Goal: Use online tool/utility: Use online tool/utility

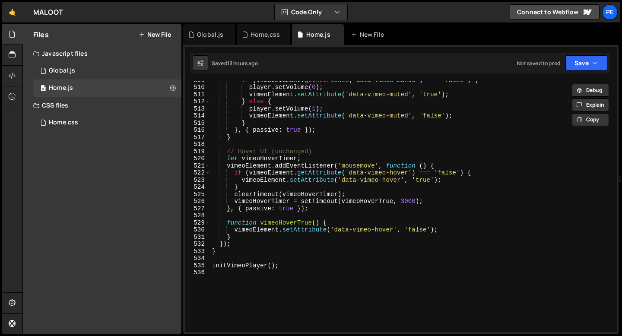
scroll to position [3696, 0]
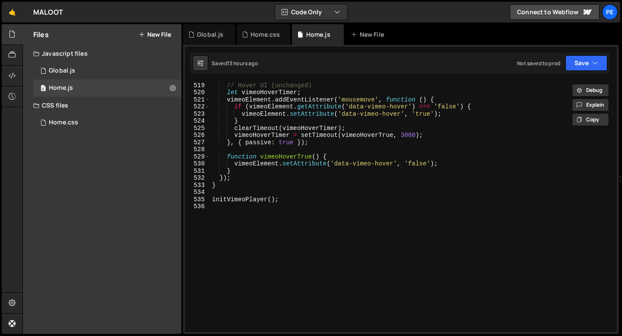
click at [234, 215] on div "// Hover UI (unchanged) let vimeoHoverTimer ; vimeoElement . addEventListener (…" at bounding box center [411, 207] width 403 height 265
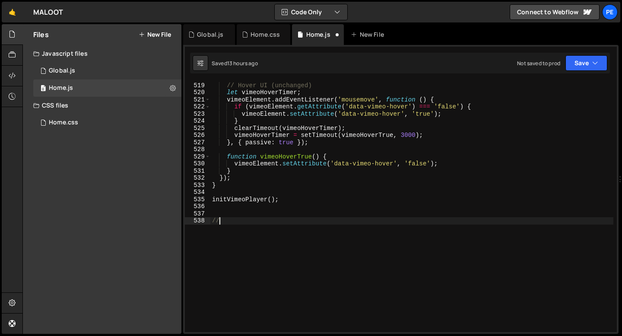
scroll to position [0, 0]
type textarea "// Story Images Parallax"
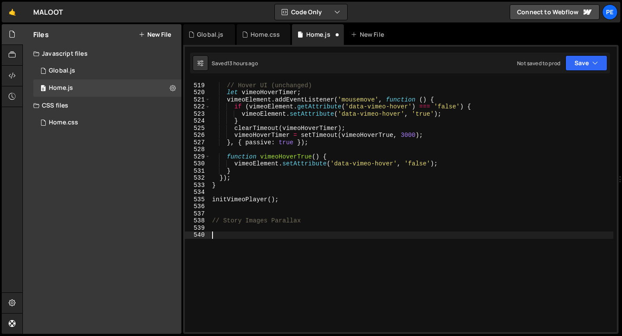
paste textarea "})();"
type textarea "})();"
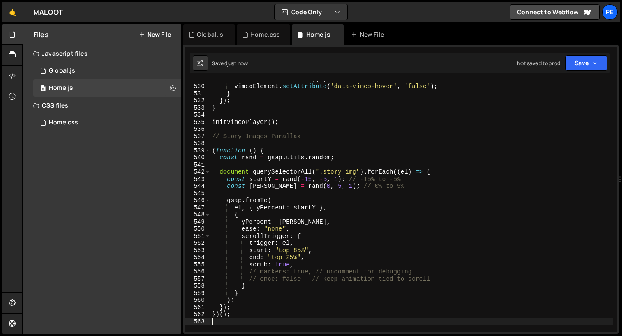
click at [301, 248] on div "function vimeoHoverTrue ( ) { vimeoElement . setAttribute ( 'data-vimeo-hover' …" at bounding box center [411, 208] width 403 height 265
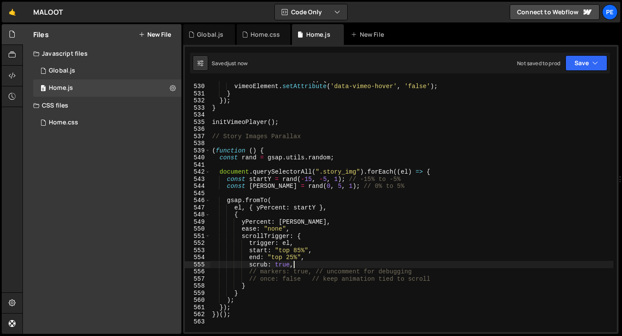
click at [295, 266] on div "function vimeoHoverTrue ( ) { vimeoElement . setAttribute ( 'data-vimeo-hover' …" at bounding box center [411, 208] width 403 height 265
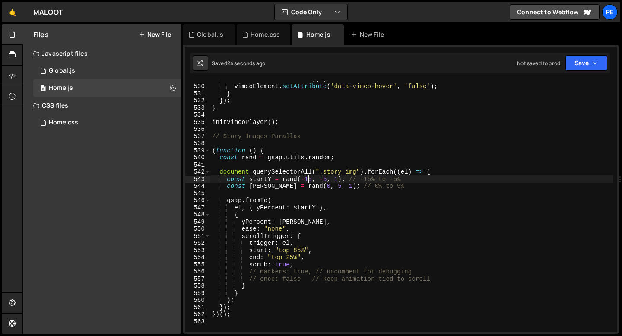
click at [310, 179] on div "function vimeoHoverTrue ( ) { vimeoElement . setAttribute ( 'data-vimeo-hover' …" at bounding box center [411, 208] width 403 height 265
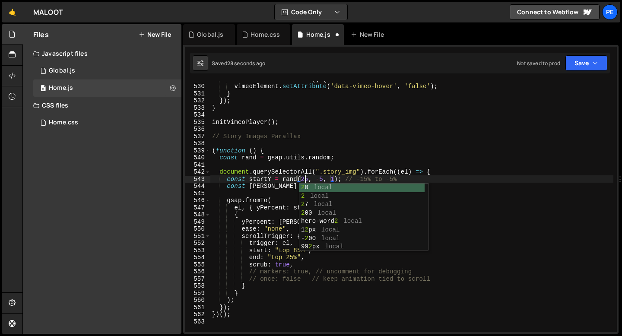
scroll to position [0, 6]
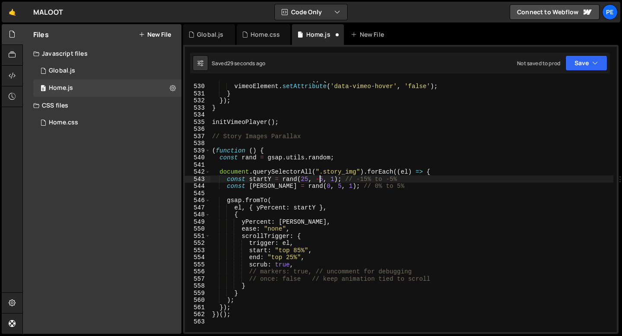
click at [320, 179] on div "function vimeoHoverTrue ( ) { vimeoElement . setAttribute ( 'data-vimeo-hover' …" at bounding box center [411, 208] width 403 height 265
click at [297, 186] on div "function vimeoHoverTrue ( ) { vimeoElement . setAttribute ( 'data-vimeo-hover' …" at bounding box center [411, 208] width 403 height 265
click at [315, 186] on div "function vimeoHoverTrue ( ) { vimeoElement . setAttribute ( 'data-vimeo-hover' …" at bounding box center [411, 208] width 403 height 265
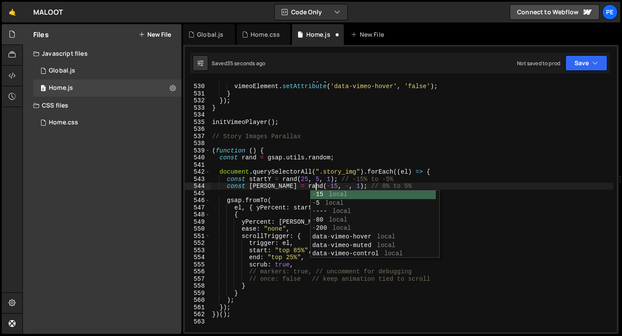
scroll to position [0, 7]
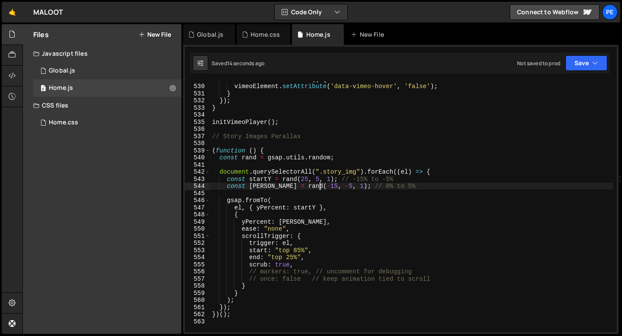
click at [298, 251] on div "function vimeoHoverTrue ( ) { vimeoElement . setAttribute ( 'data-vimeo-hover' …" at bounding box center [411, 208] width 403 height 265
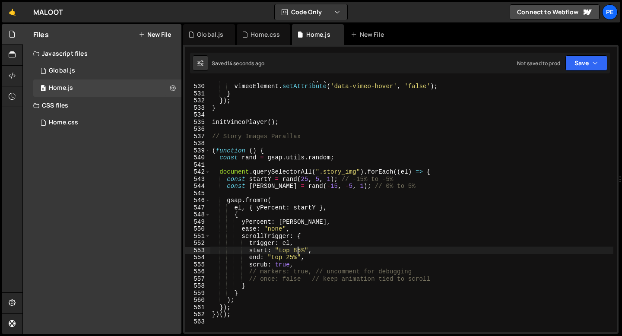
scroll to position [0, 6]
click at [298, 251] on div "function vimeoHoverTrue ( ) { vimeoElement . setAttribute ( 'data-vimeo-hover' …" at bounding box center [411, 208] width 403 height 265
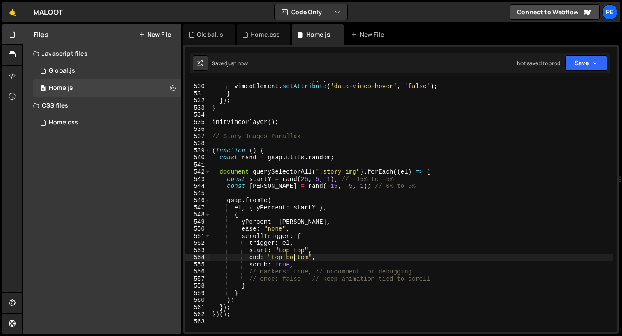
click at [293, 259] on div "function vimeoHoverTrue ( ) { vimeoElement . setAttribute ( 'data-vimeo-hover' …" at bounding box center [411, 208] width 403 height 265
click at [281, 259] on div "function vimeoHoverTrue ( ) { vimeoElement . setAttribute ( 'data-vimeo-hover' …" at bounding box center [411, 208] width 403 height 265
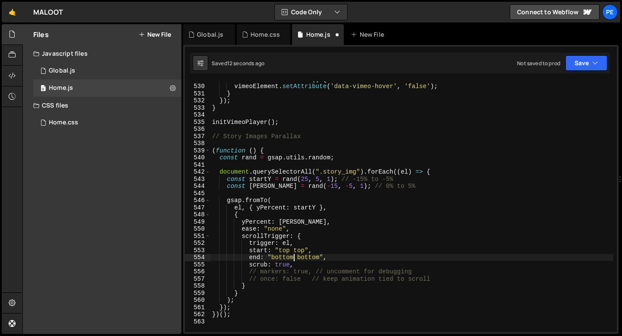
click at [307, 257] on div "function vimeoHoverTrue ( ) { vimeoElement . setAttribute ( 'data-vimeo-hover' …" at bounding box center [411, 208] width 403 height 265
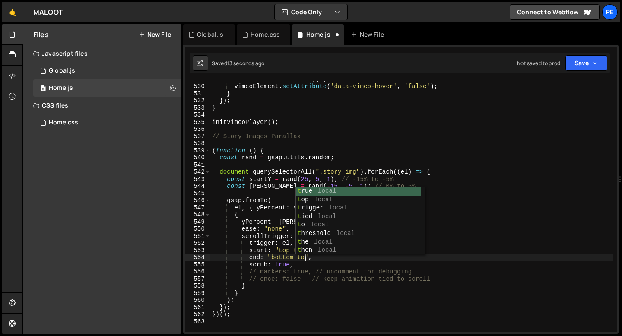
scroll to position [0, 6]
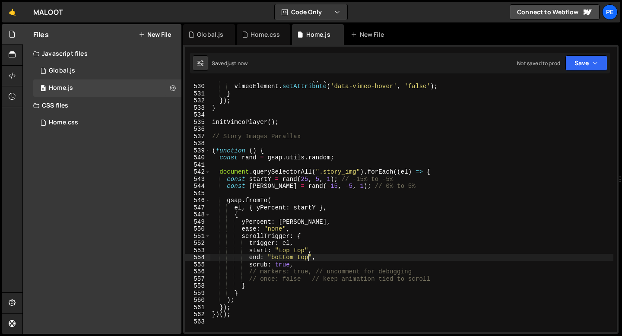
click at [297, 250] on div "function vimeoHoverTrue ( ) { vimeoElement . setAttribute ( 'data-vimeo-hover' …" at bounding box center [411, 208] width 403 height 265
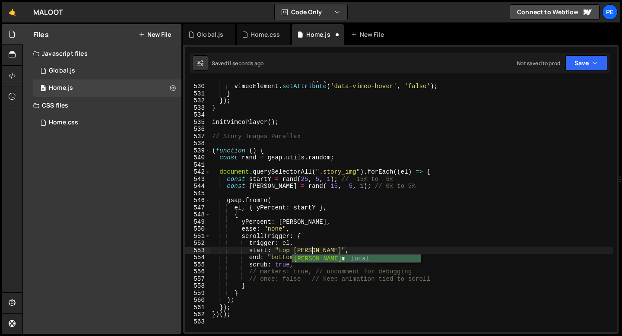
scroll to position [0, 7]
type textarea "start: "top bottom","
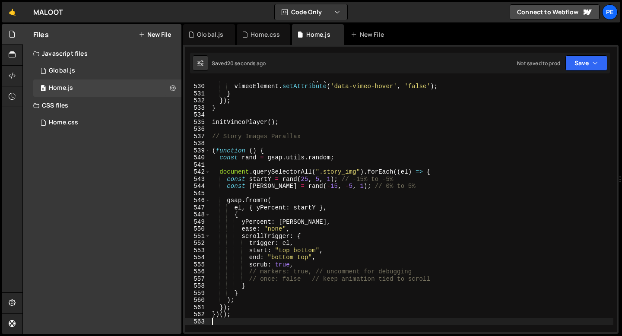
click at [257, 320] on div "function vimeoHoverTrue ( ) { vimeoElement . setAttribute ( 'data-vimeo-hover' …" at bounding box center [411, 208] width 403 height 265
click at [319, 178] on div "function vimeoHoverTrue ( ) { vimeoElement . setAttribute ( 'data-vimeo-hover' …" at bounding box center [411, 208] width 403 height 265
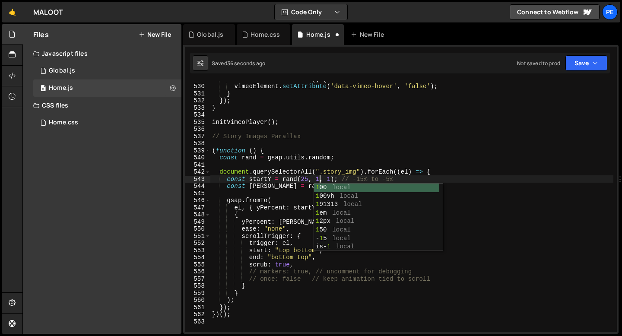
scroll to position [0, 7]
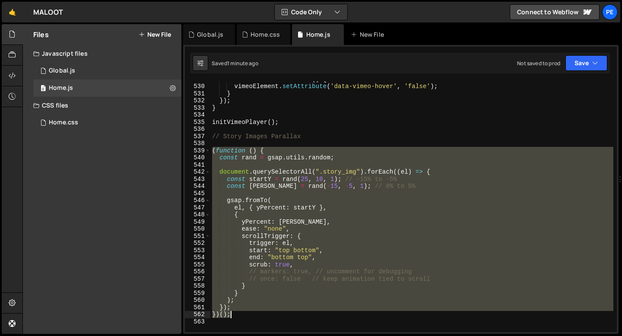
drag, startPoint x: 212, startPoint y: 150, endPoint x: 256, endPoint y: 312, distance: 167.7
click at [256, 312] on div "function vimeoHoverTrue ( ) { vimeoElement . setAttribute ( 'data-vimeo-hover' …" at bounding box center [411, 208] width 403 height 265
paste textarea
type textarea "})();"
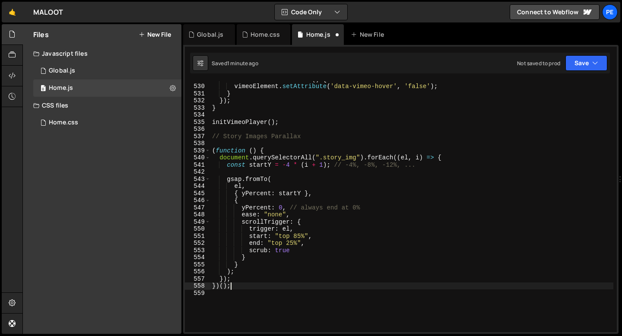
scroll to position [0, 0]
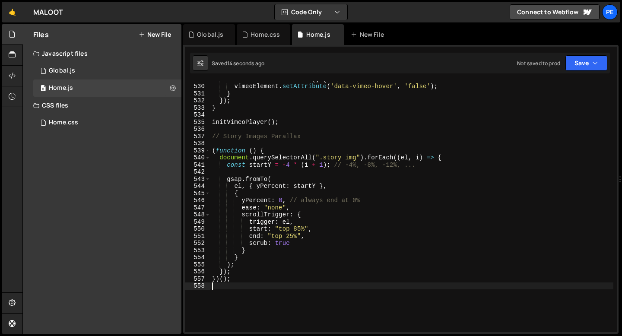
click at [299, 229] on div "function vimeoHoverTrue ( ) { vimeoElement . setAttribute ( 'data-vimeo-hover' …" at bounding box center [411, 208] width 403 height 265
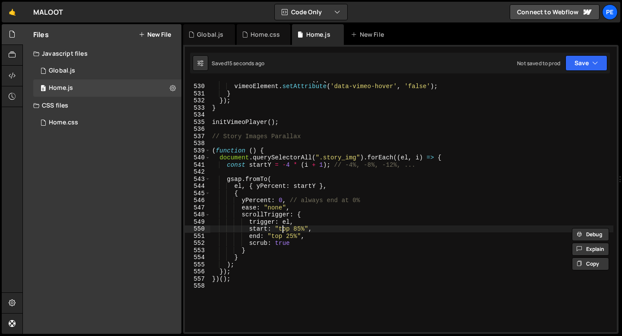
click at [281, 228] on div "function vimeoHoverTrue ( ) { vimeoElement . setAttribute ( 'data-vimeo-hover' …" at bounding box center [411, 208] width 403 height 265
click at [294, 231] on div "function vimeoHoverTrue ( ) { vimeoElement . setAttribute ( 'data-vimeo-hover' …" at bounding box center [411, 208] width 403 height 265
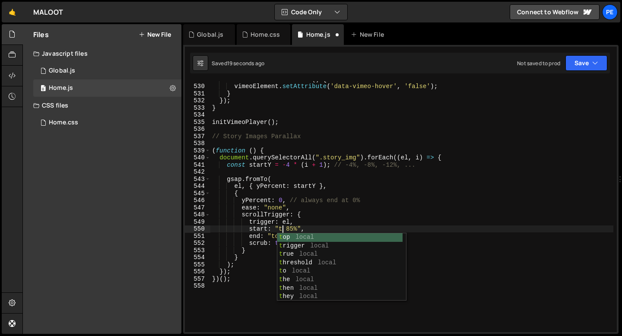
scroll to position [0, 5]
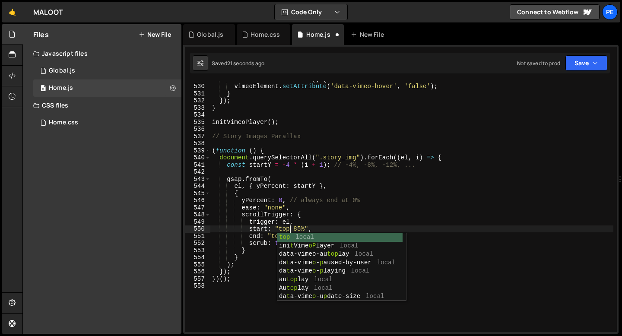
click at [304, 229] on div "function vimeoHoverTrue ( ) { vimeoElement . setAttribute ( 'data-vimeo-hover' …" at bounding box center [411, 208] width 403 height 265
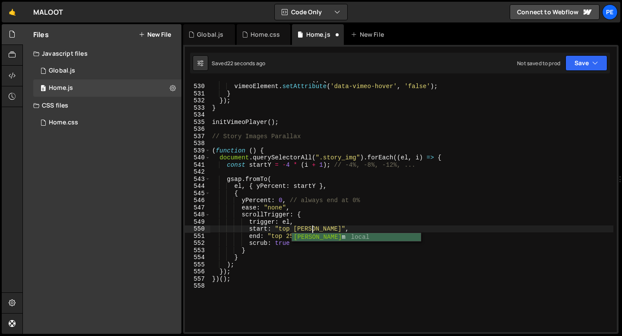
scroll to position [0, 7]
click at [277, 236] on div "function vimeoHoverTrue ( ) { vimeoElement . setAttribute ( 'data-vimeo-hover' …" at bounding box center [411, 208] width 403 height 265
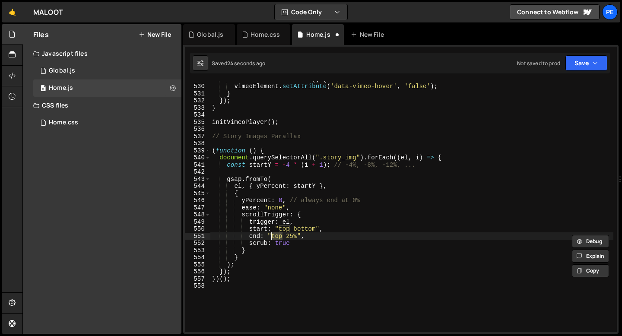
click at [277, 235] on div "function vimeoHoverTrue ( ) { vimeoElement . setAttribute ( 'data-vimeo-hover' …" at bounding box center [411, 208] width 403 height 265
click at [303, 236] on div "function vimeoHoverTrue ( ) { vimeoElement . setAttribute ( 'data-vimeo-hover' …" at bounding box center [411, 208] width 403 height 265
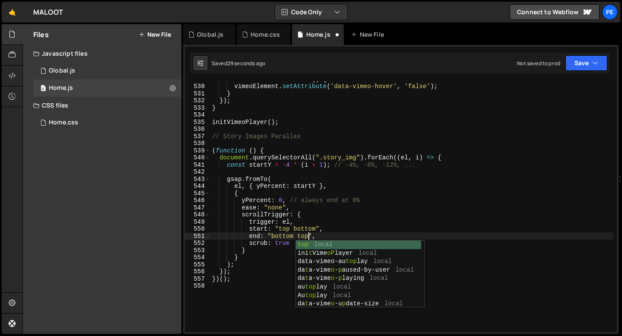
scroll to position [0, 6]
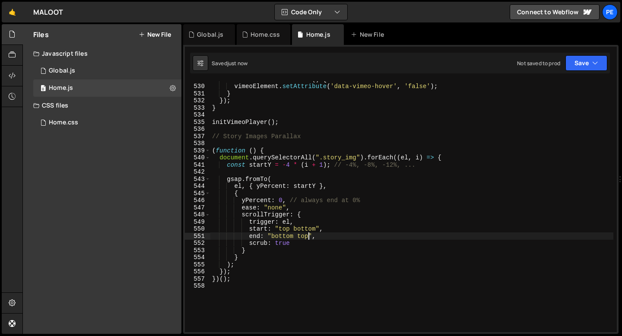
click at [287, 165] on div "function vimeoHoverTrue ( ) { vimeoElement . setAttribute ( 'data-vimeo-hover' …" at bounding box center [411, 208] width 403 height 265
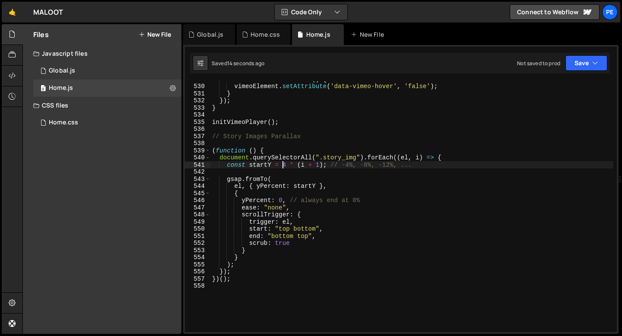
click at [286, 164] on div "function vimeoHoverTrue ( ) { vimeoElement . setAttribute ( 'data-vimeo-hover' …" at bounding box center [411, 208] width 403 height 265
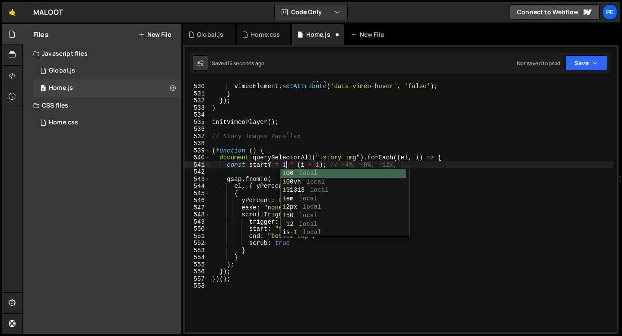
scroll to position [0, 5]
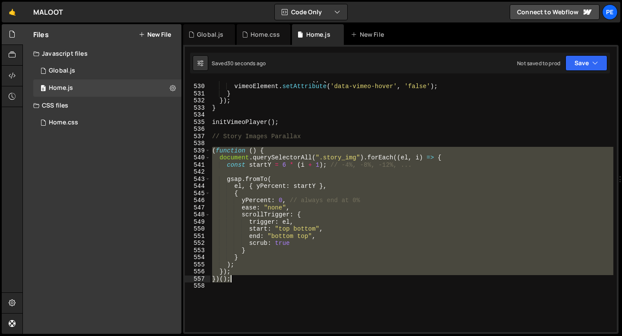
drag, startPoint x: 212, startPoint y: 150, endPoint x: 250, endPoint y: 280, distance: 135.1
click at [250, 279] on div "function vimeoHoverTrue ( ) { vimeoElement . setAttribute ( 'data-vimeo-hover' …" at bounding box center [411, 208] width 403 height 265
paste textarea
type textarea "})();"
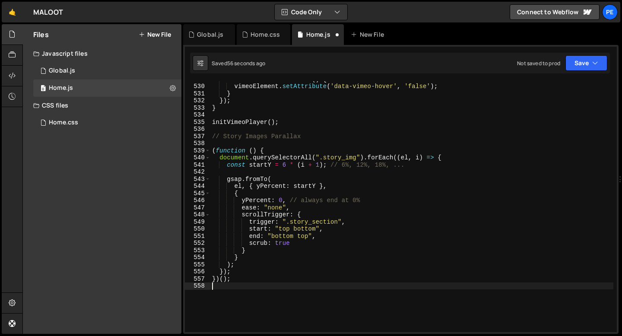
scroll to position [0, 0]
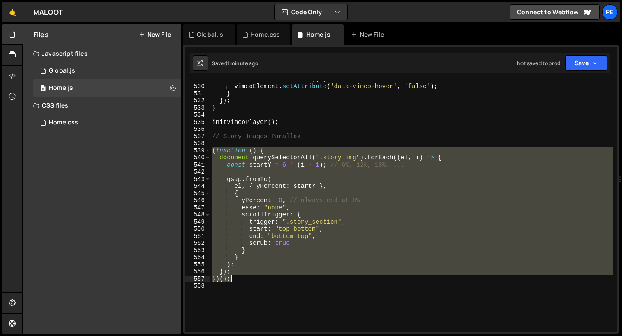
drag, startPoint x: 213, startPoint y: 150, endPoint x: 258, endPoint y: 281, distance: 138.3
click at [258, 281] on div "function vimeoHoverTrue ( ) { vimeoElement . setAttribute ( 'data-vimeo-hover' …" at bounding box center [411, 208] width 403 height 265
paste textarea
type textarea "})();"
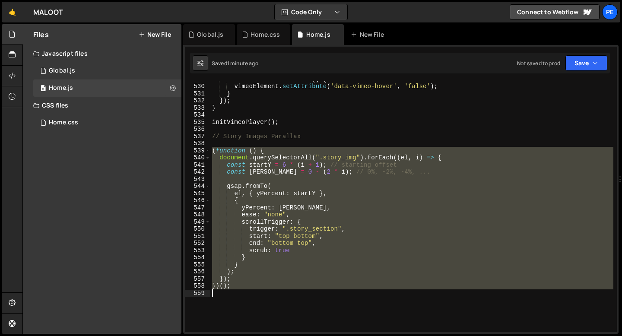
drag, startPoint x: 212, startPoint y: 149, endPoint x: 248, endPoint y: 290, distance: 145.3
click at [248, 290] on div "function vimeoHoverTrue ( ) { vimeoElement . setAttribute ( 'data-vimeo-hover' …" at bounding box center [411, 208] width 403 height 265
type textarea "})();"
paste textarea
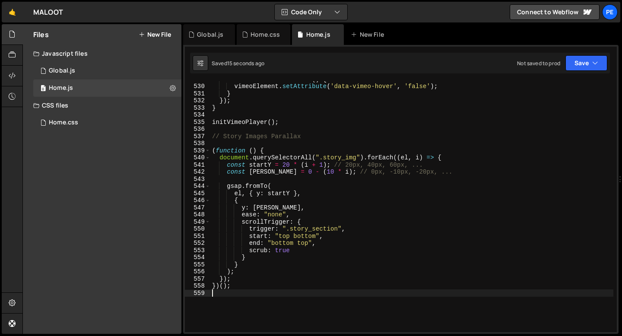
click at [285, 164] on div "function vimeoHoverTrue ( ) { vimeoElement . setAttribute ( 'data-vimeo-hover' …" at bounding box center [411, 208] width 403 height 265
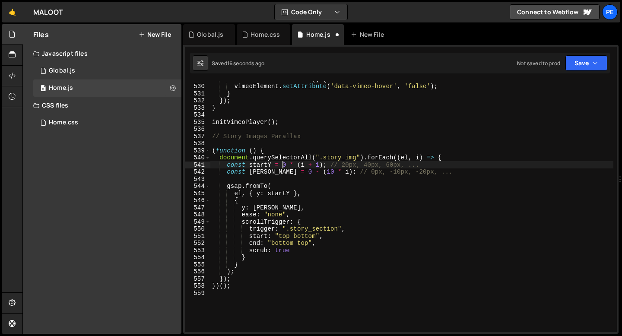
scroll to position [0, 5]
click at [301, 245] on div "function vimeoHoverTrue ( ) { vimeoElement . setAttribute ( 'data-vimeo-hover' …" at bounding box center [411, 208] width 403 height 265
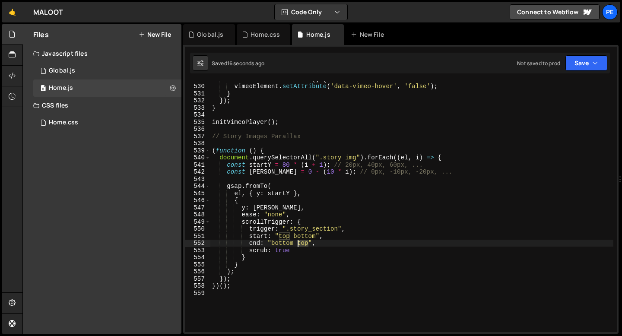
click at [301, 245] on div "function vimeoHoverTrue ( ) { vimeoElement . setAttribute ( 'data-vimeo-hover' …" at bounding box center [411, 208] width 403 height 265
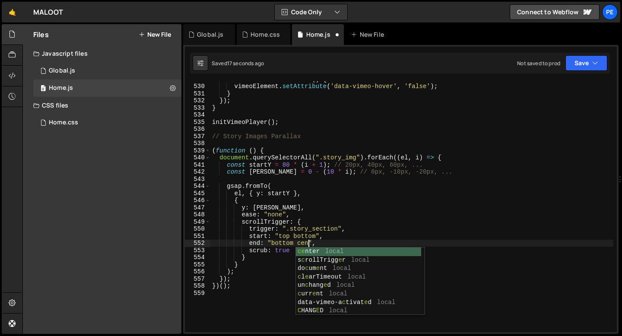
scroll to position [0, 7]
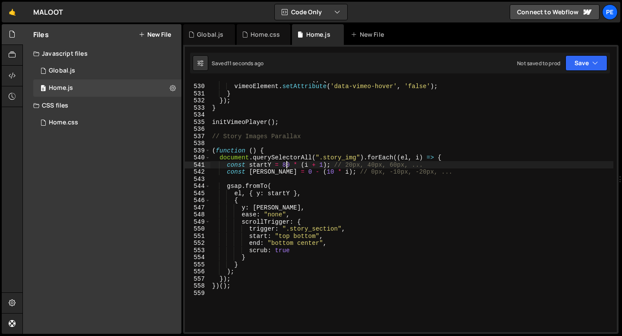
click at [287, 164] on div "function vimeoHoverTrue ( ) { vimeoElement . setAttribute ( 'data-vimeo-hover' …" at bounding box center [411, 208] width 403 height 265
click at [278, 214] on div "function vimeoHoverTrue ( ) { vimeoElement . setAttribute ( 'data-vimeo-hover' …" at bounding box center [411, 208] width 403 height 265
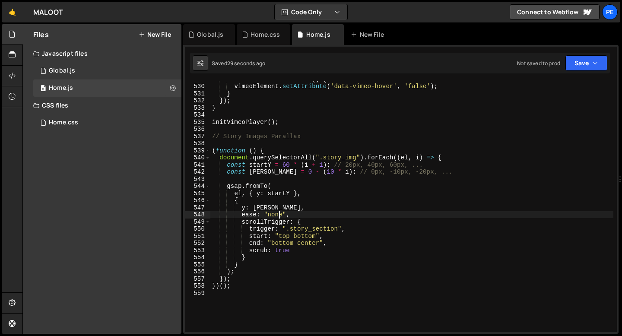
click at [277, 214] on div "function vimeoHoverTrue ( ) { vimeoElement . setAttribute ( 'data-vimeo-hover' …" at bounding box center [411, 208] width 403 height 265
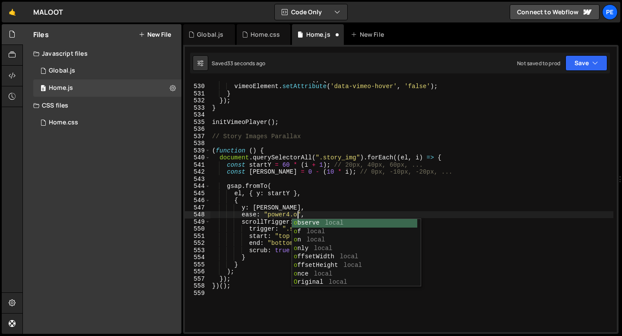
scroll to position [0, 6]
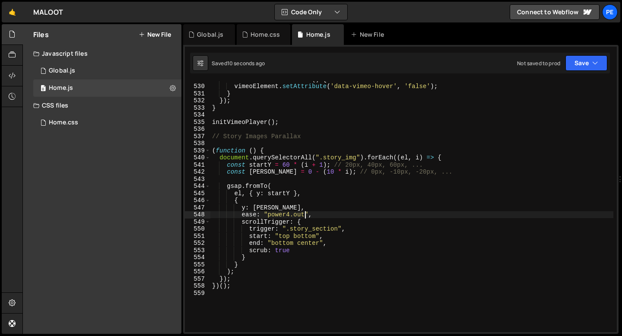
click at [281, 214] on div "function vimeoHoverTrue ( ) { vimeoElement . setAttribute ( 'data-vimeo-hover' …" at bounding box center [411, 208] width 403 height 265
click at [298, 214] on div "function vimeoHoverTrue ( ) { vimeoElement . setAttribute ( 'data-vimeo-hover' …" at bounding box center [411, 208] width 403 height 265
click at [297, 214] on div "function vimeoHoverTrue ( ) { vimeoElement . setAttribute ( 'data-vimeo-hover' …" at bounding box center [411, 208] width 403 height 265
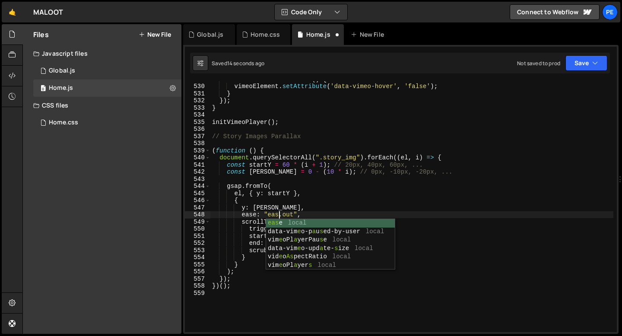
scroll to position [0, 5]
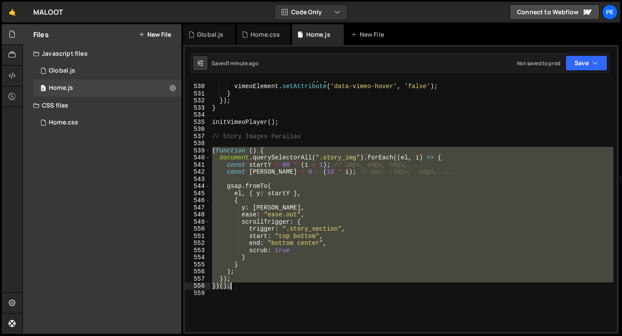
drag, startPoint x: 212, startPoint y: 149, endPoint x: 250, endPoint y: 287, distance: 142.6
click at [250, 287] on div "function vimeoHoverTrue ( ) { vimeoElement . setAttribute ( 'data-vimeo-hover' …" at bounding box center [411, 208] width 403 height 265
paste textarea
type textarea "})();"
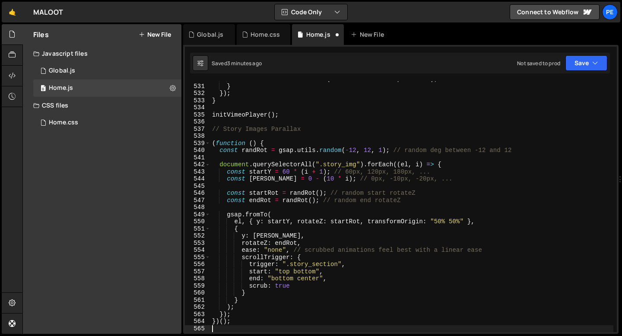
scroll to position [0, 0]
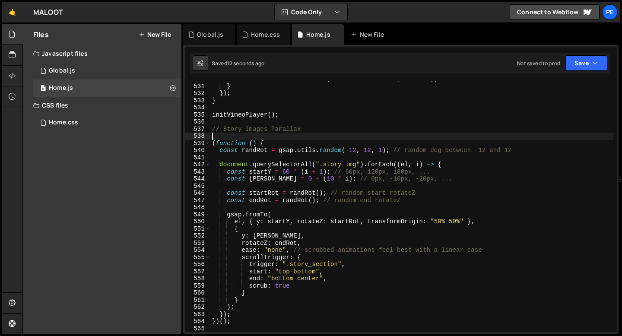
click at [303, 139] on div "vimeoElement . setAttribute ( 'data-vimeo-hover' , 'false' ) ; } }) ; } initVim…" at bounding box center [411, 208] width 403 height 265
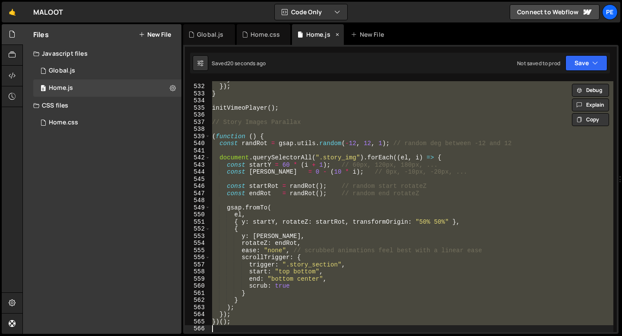
scroll to position [3788, 0]
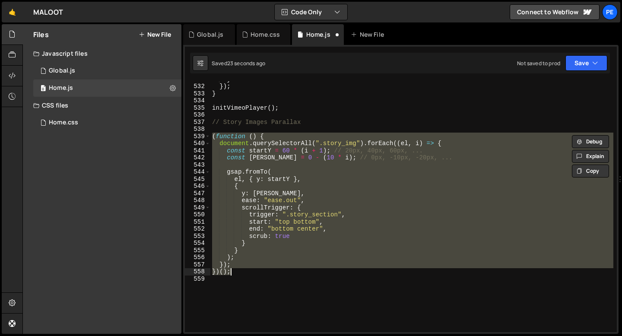
paste textarea
drag, startPoint x: 213, startPoint y: 136, endPoint x: 250, endPoint y: 274, distance: 143.4
click at [250, 274] on div "} }) ; } initVimeoPlayer ( ) ; // Story Images Parallax ( function ( ) { docume…" at bounding box center [411, 208] width 403 height 265
type textarea "}); })();"
paste textarea
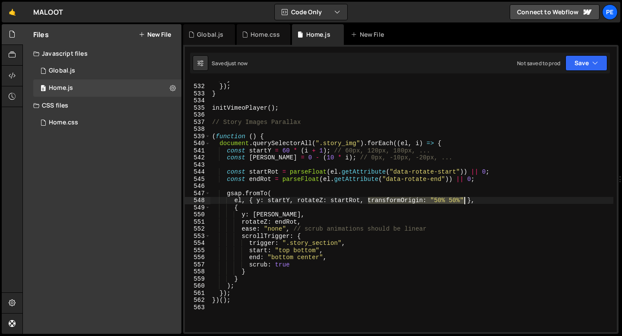
drag, startPoint x: 369, startPoint y: 201, endPoint x: 464, endPoint y: 200, distance: 95.0
click at [464, 200] on div "} }) ; } initVimeoPlayer ( ) ; // Story Images Parallax ( function ( ) { docume…" at bounding box center [411, 208] width 403 height 265
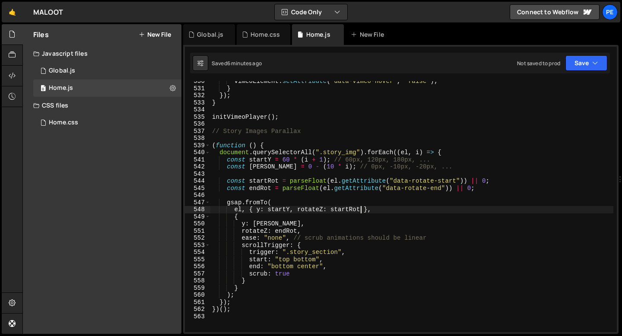
scroll to position [3750, 0]
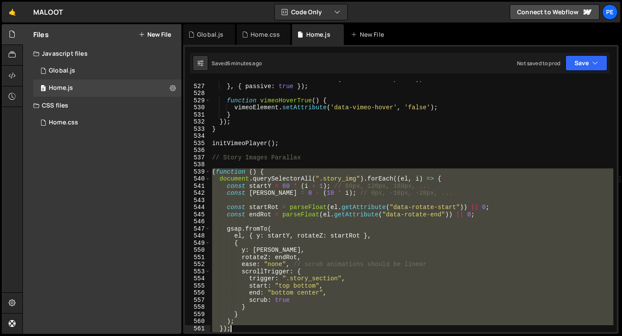
drag, startPoint x: 212, startPoint y: 173, endPoint x: 266, endPoint y: 326, distance: 162.6
click at [266, 326] on div "vimeoHoverTimer = setTimeout ( vimeoHoverTrue , 3000 ) ; } , { passive : true }…" at bounding box center [411, 208] width 403 height 265
type textarea "); });"
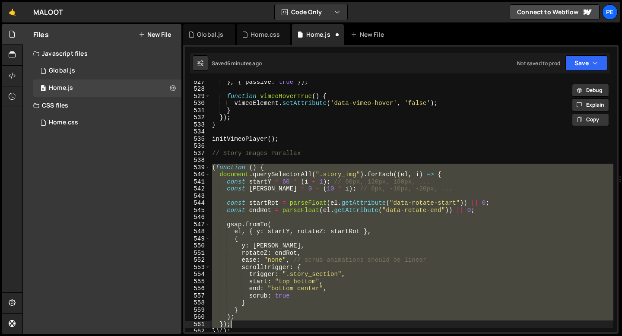
scroll to position [3743, 0]
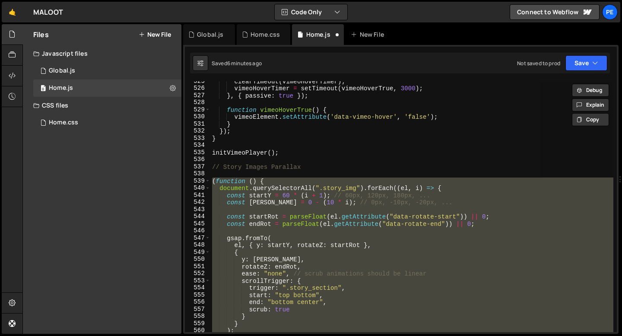
click at [215, 178] on div "clearTimeout ( vimeoHoverTimer ) ; vimeoHoverTimer = setTimeout ( vimeoHoverTru…" at bounding box center [411, 206] width 403 height 251
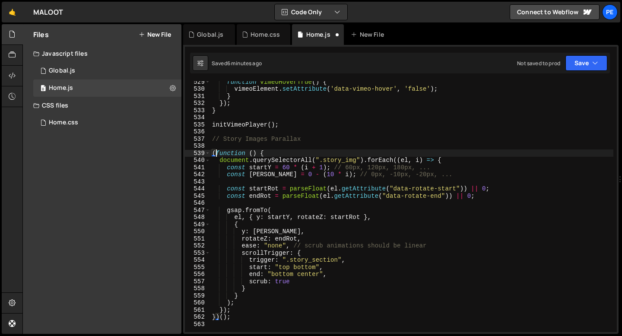
scroll to position [3772, 0]
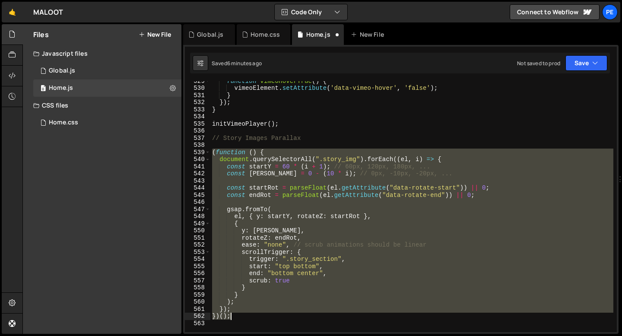
drag, startPoint x: 211, startPoint y: 152, endPoint x: 247, endPoint y: 316, distance: 167.4
click at [247, 316] on div "function vimeoHoverTrue ( ) { vimeoElement . setAttribute ( 'data-vimeo-hover' …" at bounding box center [411, 209] width 403 height 265
type textarea "}); })();"
paste textarea
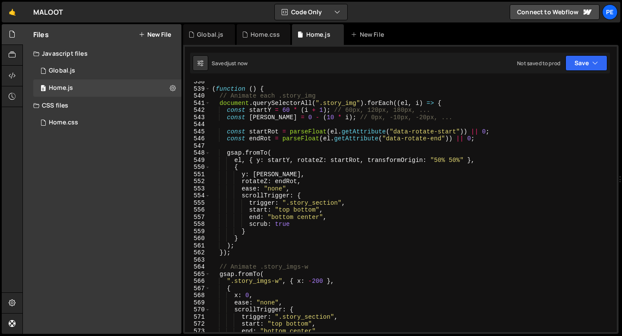
scroll to position [3833, 0]
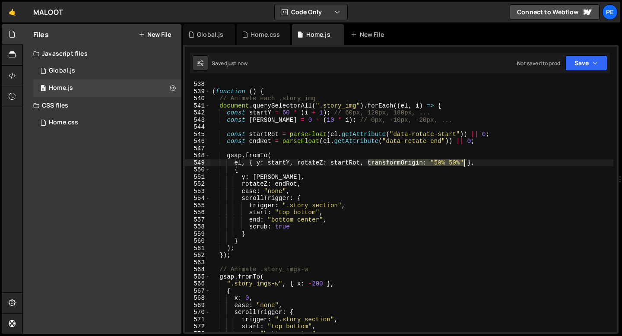
drag, startPoint x: 367, startPoint y: 163, endPoint x: 465, endPoint y: 163, distance: 98.0
click at [465, 163] on div "( function ( ) { // Animate each .story_img document . querySelectorAll ( ".sto…" at bounding box center [411, 213] width 403 height 265
click at [434, 165] on div "( function ( ) { // Animate each .story_img document . querySelectorAll ( ".sto…" at bounding box center [411, 213] width 403 height 265
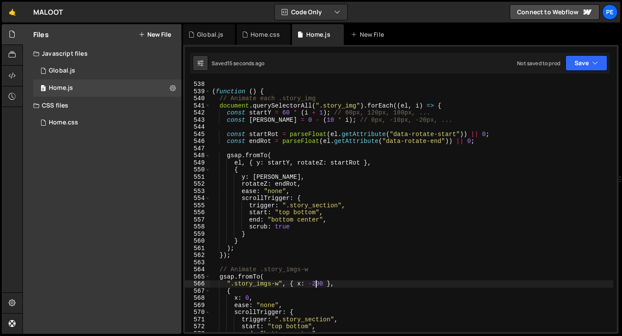
click at [316, 284] on div "( function ( ) { // Animate each .story_img document . querySelectorAll ( ".sto…" at bounding box center [411, 213] width 403 height 265
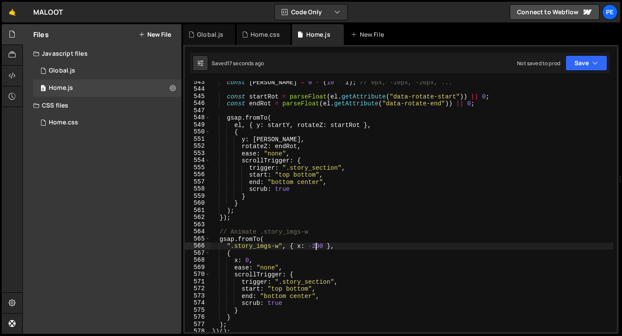
scroll to position [3870, 0]
click at [324, 245] on div "const [PERSON_NAME] = 0 - ( 10 * i ) ; // 0px, -10px, -20px, ... const startRot…" at bounding box center [411, 211] width 403 height 265
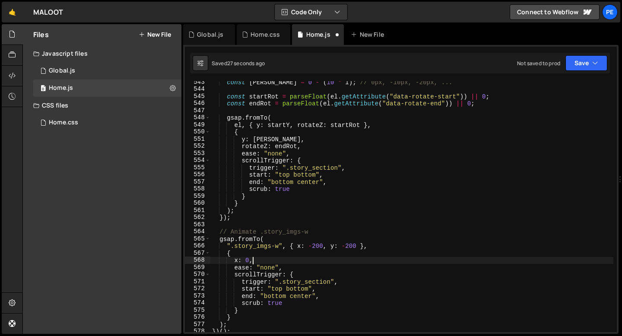
click at [253, 262] on div "const [PERSON_NAME] = 0 - ( 10 * i ) ; // 0px, -10px, -20px, ... const startRot…" at bounding box center [411, 211] width 403 height 265
type textarea "x: 0,"
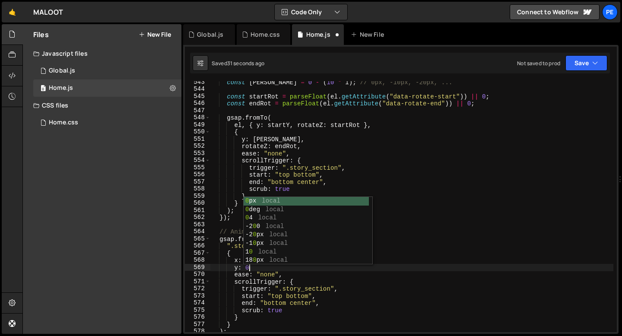
scroll to position [0, 2]
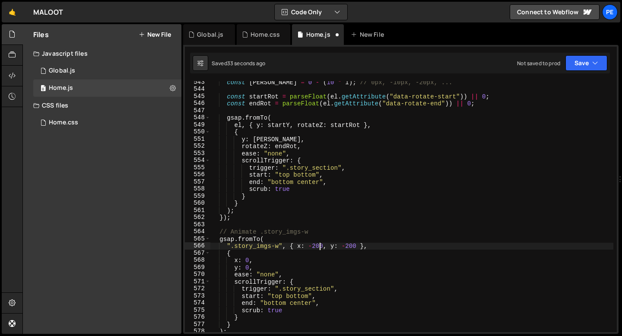
click at [320, 247] on div "const [PERSON_NAME] = 0 - ( 10 * i ) ; // 0px, -10px, -20px, ... const startRot…" at bounding box center [411, 211] width 403 height 265
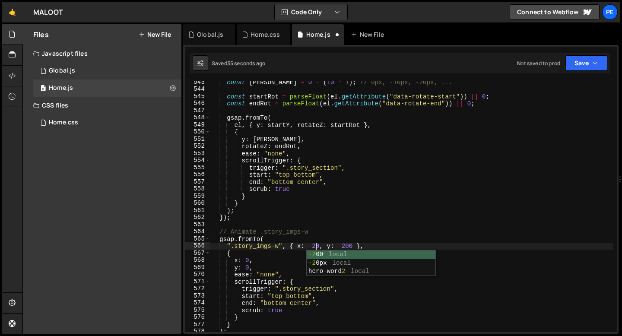
scroll to position [0, 7]
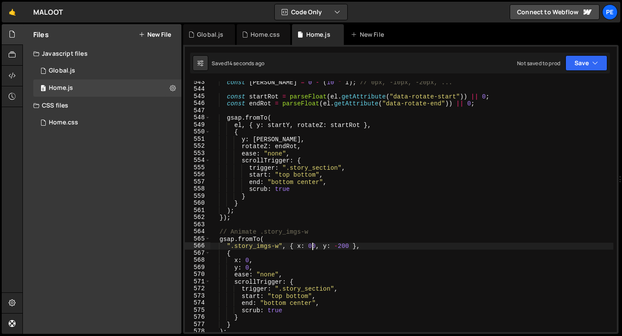
click at [345, 247] on div "const [PERSON_NAME] = 0 - ( 10 * i ) ; // 0px, -10px, -20px, ... const startRot…" at bounding box center [411, 211] width 403 height 265
click at [244, 268] on div "const [PERSON_NAME] = 0 - ( 10 * i ) ; // 0px, -10px, -20px, ... const startRot…" at bounding box center [411, 211] width 403 height 265
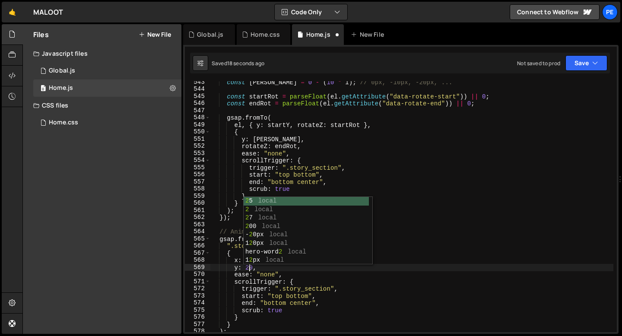
scroll to position [0, 3]
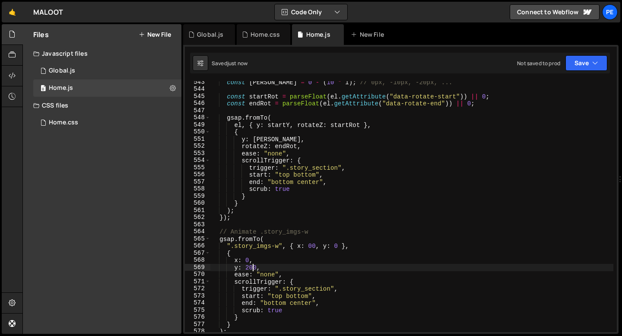
click at [247, 266] on div "const [PERSON_NAME] = 0 - ( 10 * i ) ; // 0px, -10px, -20px, ... const startRot…" at bounding box center [411, 211] width 403 height 265
click at [308, 245] on div "const [PERSON_NAME] = 0 - ( 10 * i ) ; // 0px, -10px, -20px, ... const startRot…" at bounding box center [411, 211] width 403 height 265
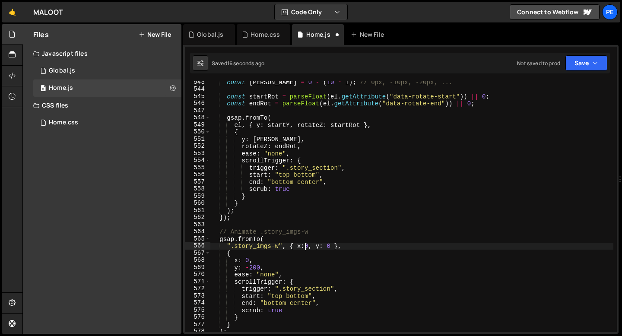
scroll to position [0, 6]
click at [257, 266] on div "const [PERSON_NAME] = 0 - ( 10 * i ) ; // 0px, -10px, -20px, ... const startRot…" at bounding box center [411, 211] width 403 height 265
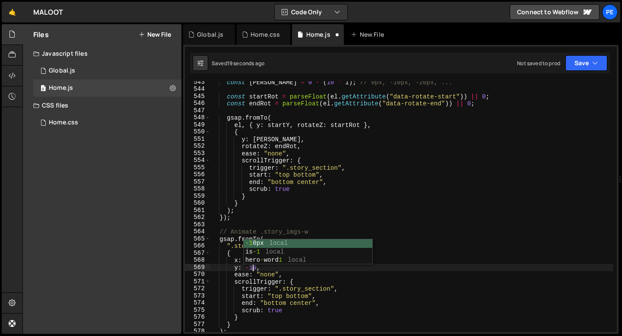
scroll to position [0, 3]
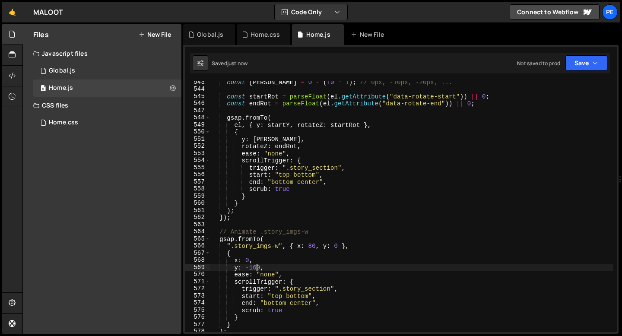
click at [311, 247] on div "const [PERSON_NAME] = 0 - ( 10 * i ) ; // 0px, -10px, -20px, ... const startRot…" at bounding box center [411, 211] width 403 height 265
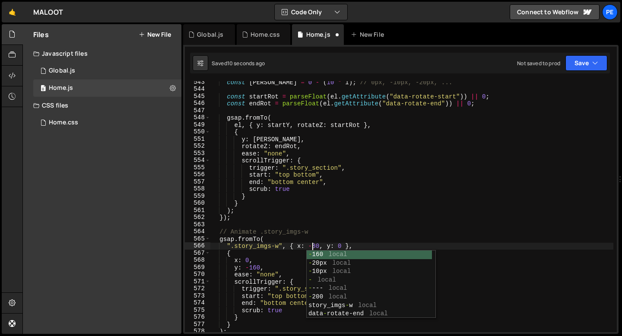
scroll to position [0, 7]
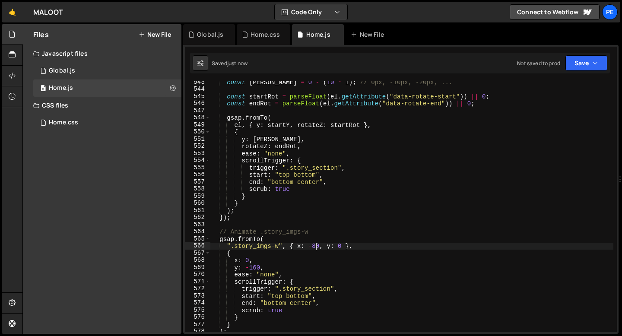
click at [316, 246] on div "const [PERSON_NAME] = 0 - ( 10 * i ) ; // 0px, -10px, -20px, ... const startRot…" at bounding box center [411, 211] width 403 height 265
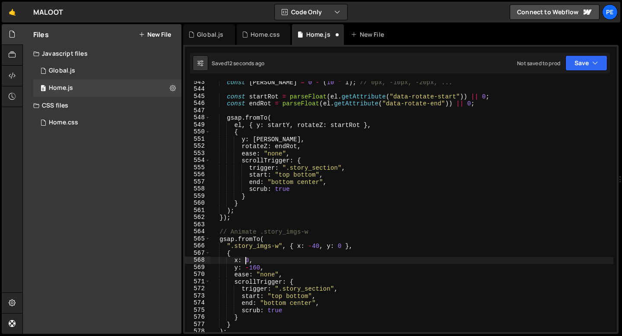
click at [246, 262] on div "const [PERSON_NAME] = 0 - ( 10 * i ) ; // 0px, -10px, -20px, ... const startRot…" at bounding box center [411, 211] width 403 height 265
click at [317, 246] on div "const [PERSON_NAME] = 0 - ( 10 * i ) ; // 0px, -10px, -20px, ... const startRot…" at bounding box center [411, 211] width 403 height 265
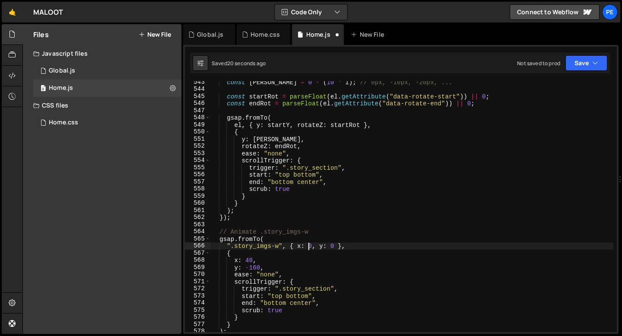
scroll to position [0, 7]
click at [249, 260] on div "const [PERSON_NAME] = 0 - ( 10 * i ) ; // 0px, -10px, -20px, ... const startRot…" at bounding box center [411, 211] width 403 height 265
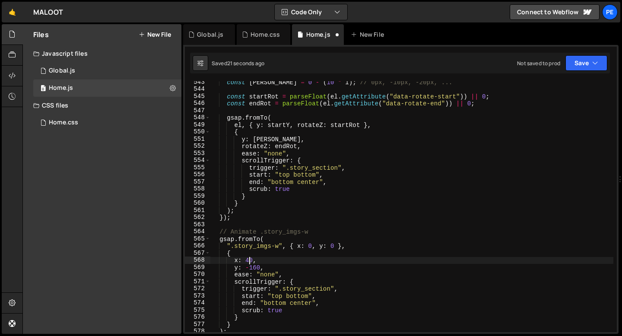
scroll to position [0, 2]
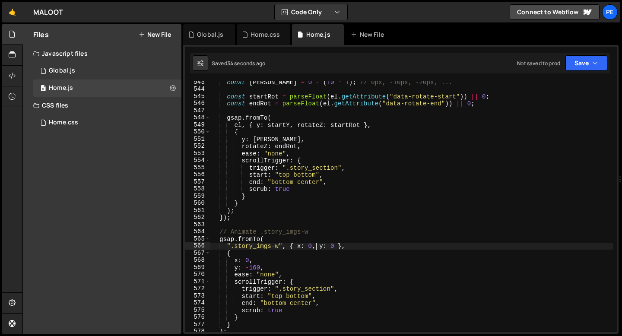
click at [315, 247] on div "const [PERSON_NAME] = 0 - ( 10 * i ) ; // 0px, -10px, -20px, ... const startRot…" at bounding box center [411, 211] width 403 height 265
click at [255, 261] on div "const [PERSON_NAME] = 0 - ( 10 * i ) ; // 0px, -10px, -20px, ... const startRot…" at bounding box center [411, 211] width 403 height 265
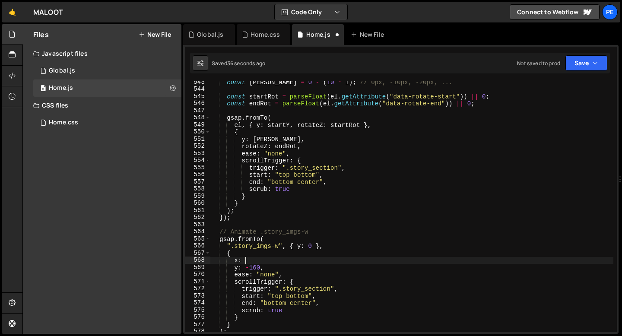
type textarea "x"
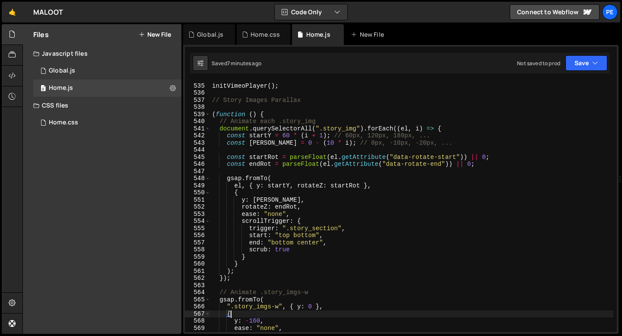
scroll to position [3869, 0]
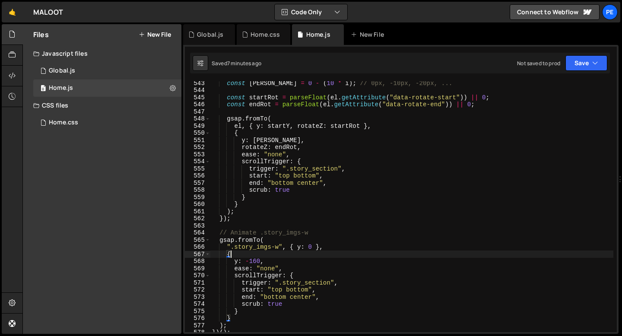
click at [268, 269] on div "const [PERSON_NAME] = 0 - ( 10 * i ) ; // 0px, -10px, -20px, ... const startRot…" at bounding box center [411, 211] width 403 height 265
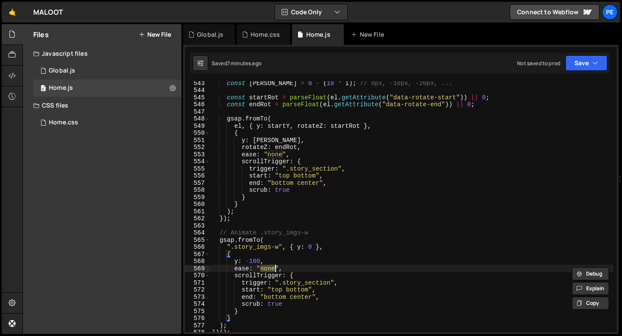
click at [268, 269] on div "const [PERSON_NAME] = 0 - ( 10 * i ) ; // 0px, -10px, -20px, ... const startRot…" at bounding box center [411, 211] width 403 height 265
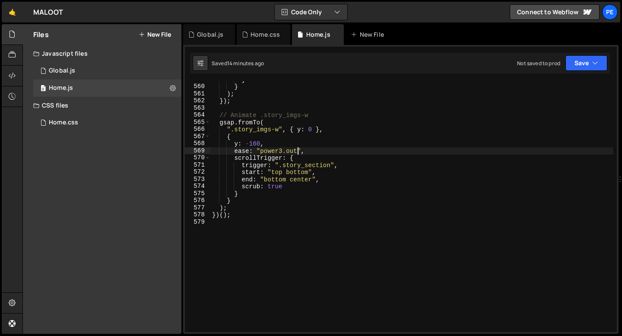
scroll to position [3988, 0]
click at [239, 217] on div "} } ) ; }) ; // Animate .story_imgs-w gsap . fromTo ( ".story_imgs-w" , { y : 0…" at bounding box center [411, 207] width 403 height 265
type textarea "})();"
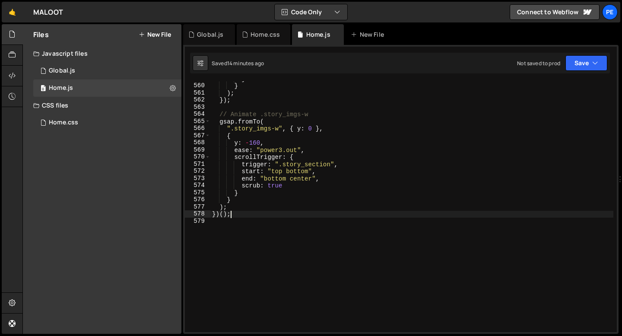
scroll to position [0, 0]
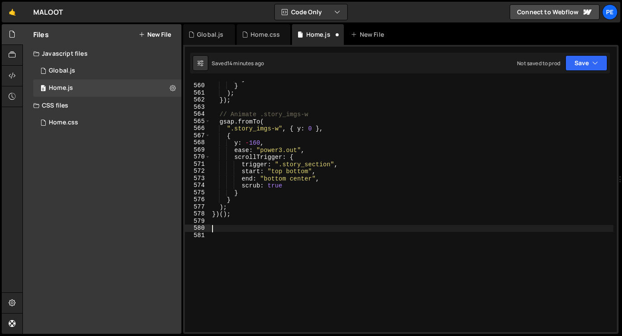
paste textarea "});"
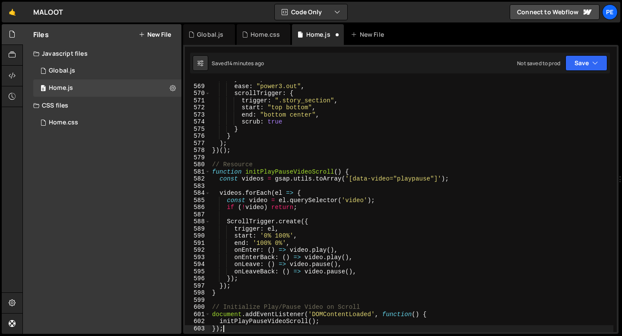
click at [255, 164] on div "y : - 160 , ease : "power3.out" , scrollTrigger : { trigger : ".story_section" …" at bounding box center [411, 208] width 403 height 265
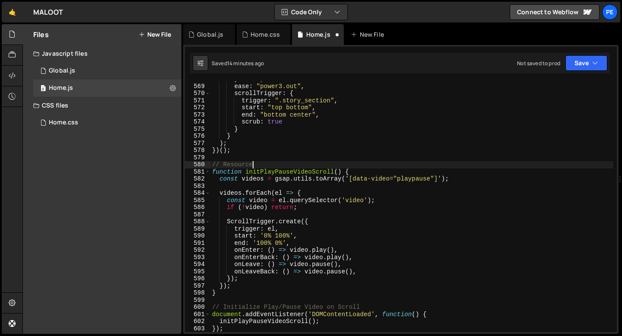
click at [255, 164] on div "y : - 160 , ease : "power3.out" , scrollTrigger : { trigger : ".story_section" …" at bounding box center [411, 208] width 403 height 265
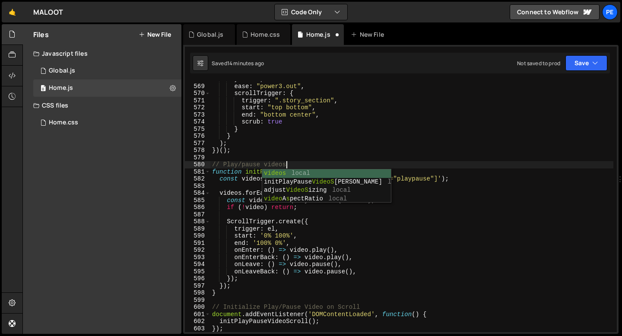
click at [318, 145] on div "y : - 160 , ease : "power3.out" , scrollTrigger : { trigger : ".story_section" …" at bounding box center [411, 208] width 403 height 265
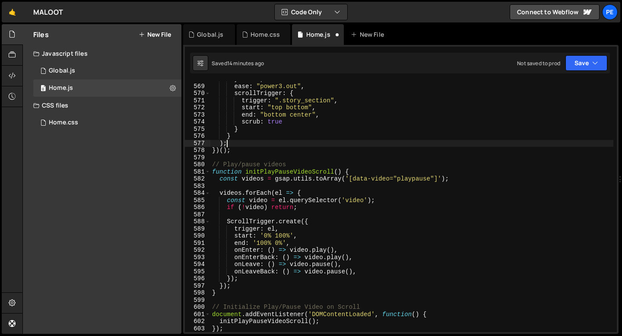
type textarea ");"
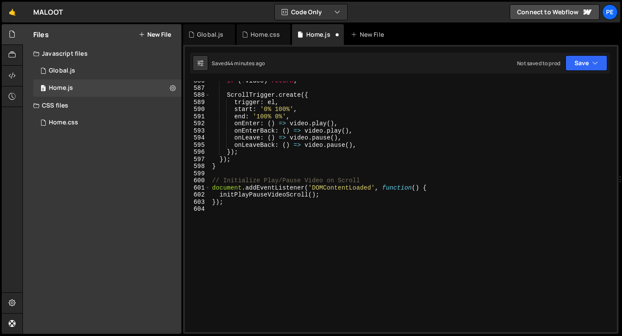
scroll to position [4181, 0]
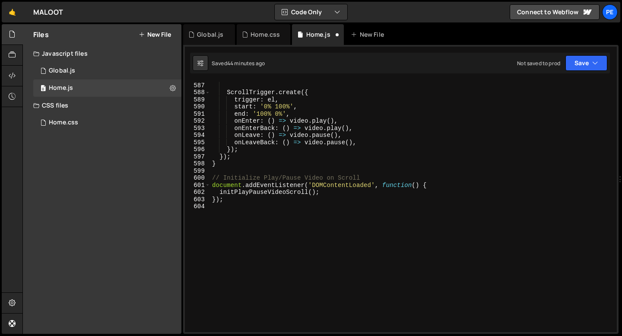
click at [250, 216] on div "if ( ! video ) return ; ScrollTrigger . create ({ trigger : el , start : '0% 10…" at bounding box center [411, 207] width 403 height 265
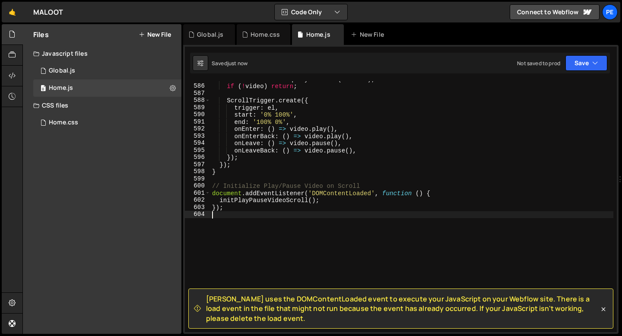
scroll to position [4172, 0]
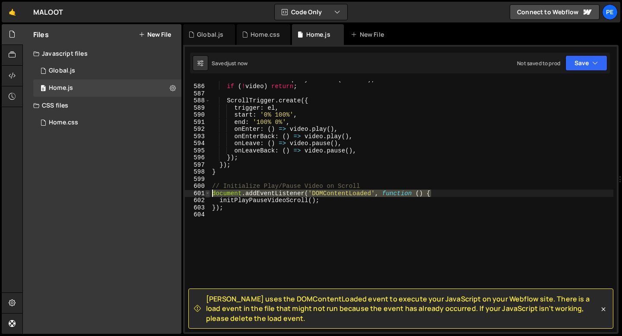
drag, startPoint x: 431, startPoint y: 191, endPoint x: 207, endPoint y: 192, distance: 224.1
click at [207, 193] on div "585 586 587 588 589 590 591 592 593 594 595 596 597 598 599 600 601 602 603 604…" at bounding box center [401, 206] width 432 height 251
type textarea "document.addEventListener('DOMContentLoaded', function () {"
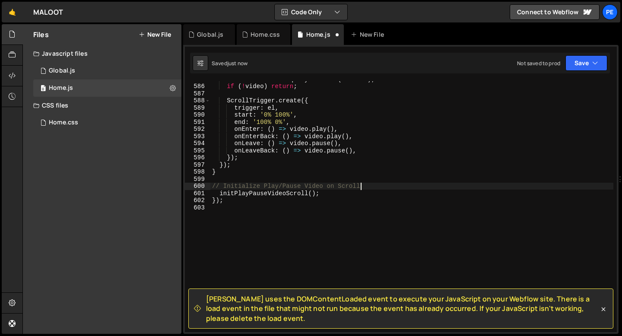
click at [237, 185] on div "const video = el . querySelector ( 'video' ) ; if ( ! video ) return ; ScrollTr…" at bounding box center [411, 208] width 403 height 265
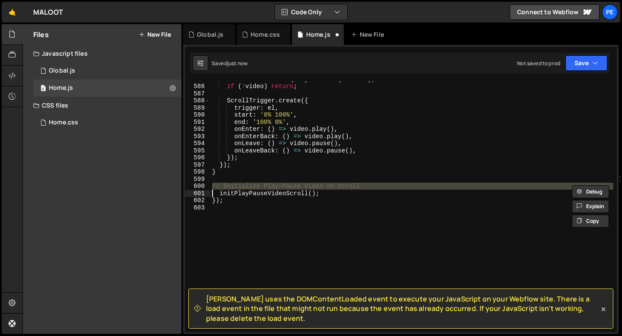
scroll to position [4166, 0]
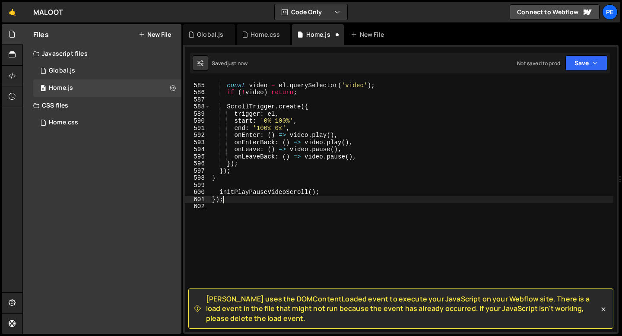
click at [226, 199] on div "videos . forEach ( el => { const video = el . querySelector ( 'video' ) ; if ( …" at bounding box center [411, 207] width 403 height 265
type textarea "}"
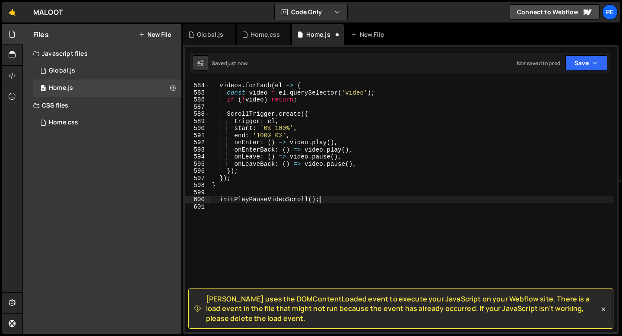
type textarea "initPlayPauseVideoScroll();"
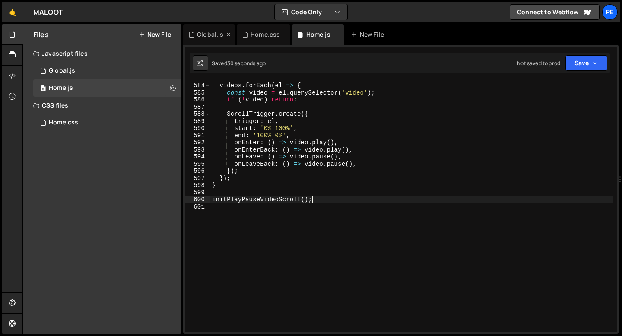
click at [197, 32] on div "Global.js" at bounding box center [210, 34] width 26 height 9
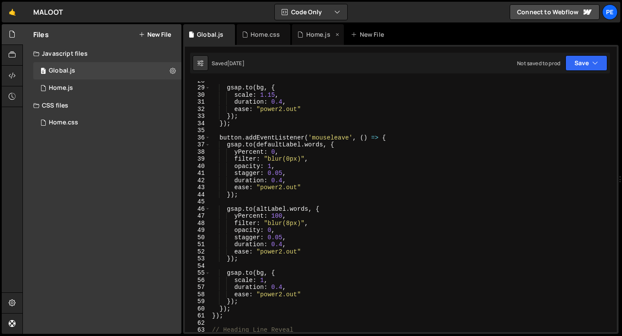
scroll to position [268, 0]
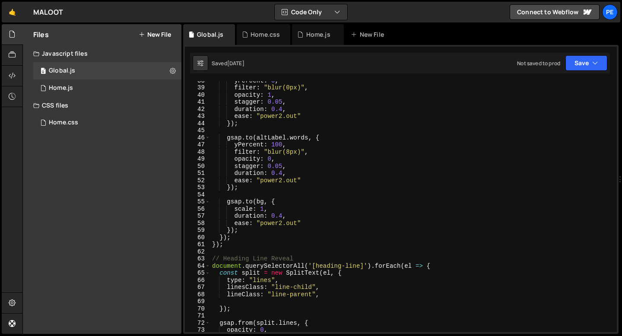
click at [257, 237] on div "yPercent : 0 , filter : "blur(0px)" , opacity : 1 , stagger : 0.05 , duration :…" at bounding box center [411, 209] width 403 height 265
click at [250, 241] on div "yPercent : 0 , filter : "blur(0px)" , opacity : 1 , stagger : 0.05 , duration :…" at bounding box center [411, 209] width 403 height 265
type textarea "});"
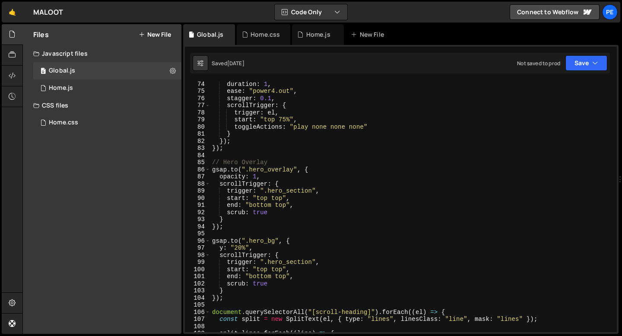
scroll to position [762, 0]
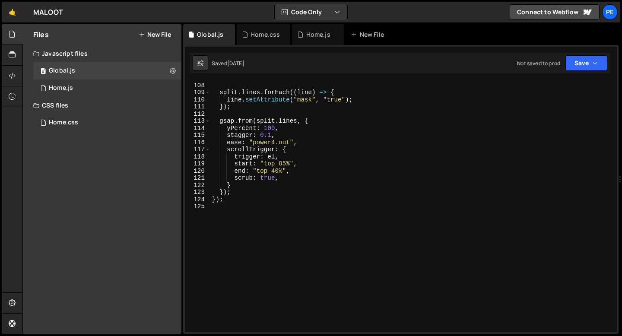
click at [234, 205] on div "const split = new SplitText ( el , { type : "lines" , linesClass : "line" , mas…" at bounding box center [411, 207] width 403 height 265
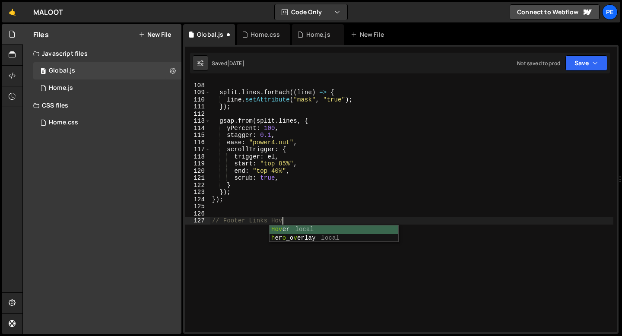
scroll to position [0, 5]
type textarea "// Footer Links Hover"
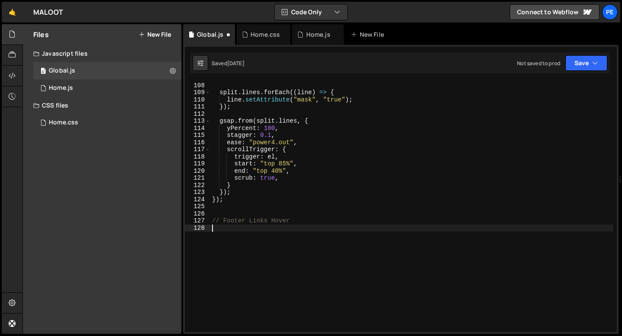
paste textarea "})();"
type textarea "})();"
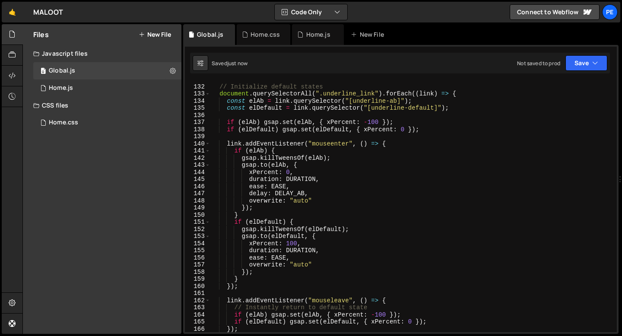
scroll to position [922, 0]
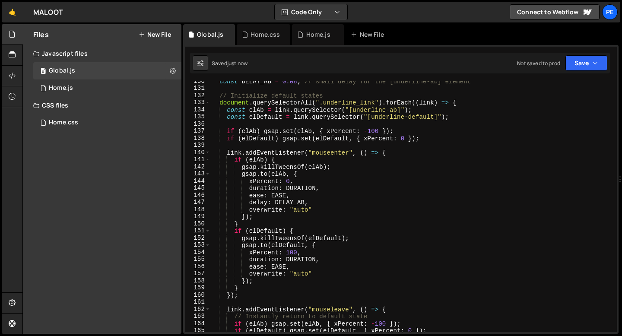
click at [250, 204] on div "const DELAY_AB = 0.08 ; // small delay for the [underline-ab] element // Initia…" at bounding box center [411, 210] width 403 height 265
click at [313, 199] on div "const DELAY_AB = 0.08 ; // small delay for the [underline-ab] element // Initia…" at bounding box center [411, 210] width 403 height 265
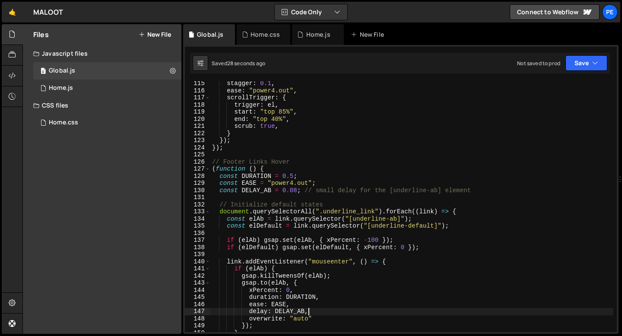
scroll to position [812, 0]
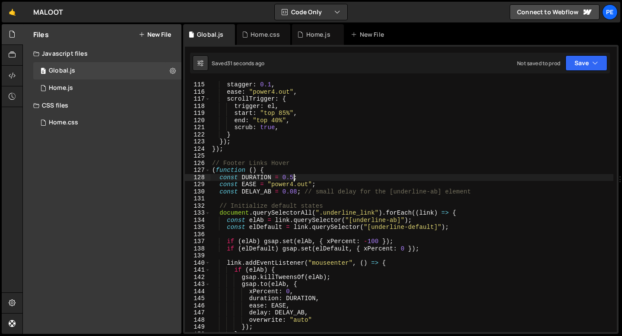
click at [292, 177] on div "stagger : 0.1 , ease : "power4.out" , scrollTrigger : { trigger : el , start : …" at bounding box center [411, 213] width 403 height 265
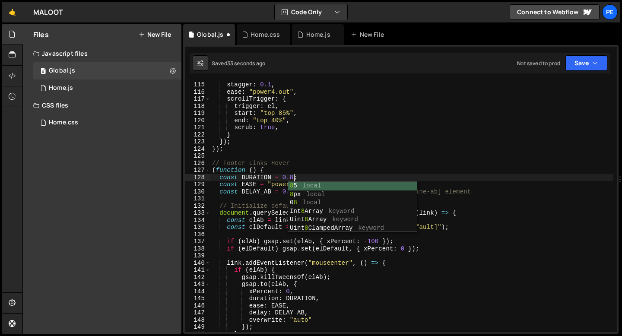
click at [280, 185] on div "stagger : 0.1 , ease : "power4.out" , scrollTrigger : { trigger : el , start : …" at bounding box center [411, 213] width 403 height 265
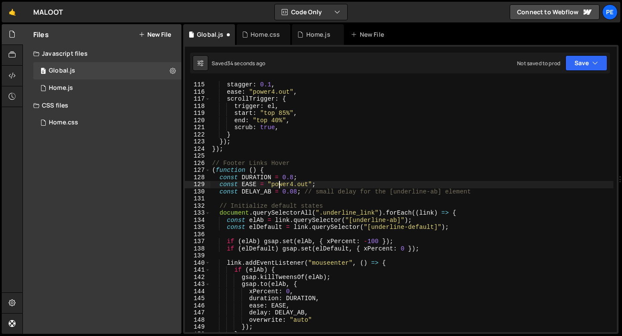
click at [293, 183] on div "stagger : 0.1 , ease : "power4.out" , scrollTrigger : { trigger : el , start : …" at bounding box center [411, 213] width 403 height 265
click at [291, 183] on div "stagger : 0.1 , ease : "power4.out" , scrollTrigger : { trigger : el , start : …" at bounding box center [411, 213] width 403 height 265
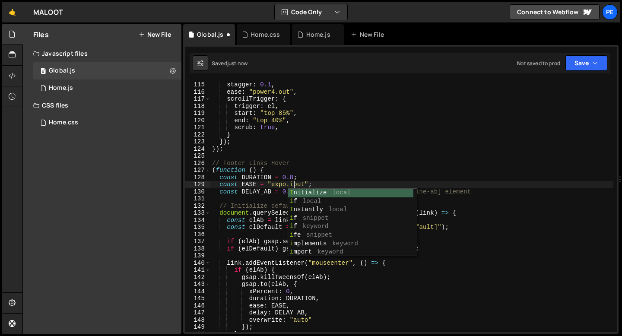
scroll to position [0, 6]
click at [286, 184] on div "stagger : 0.1 , ease : "power4.out" , scrollTrigger : { trigger : el , start : …" at bounding box center [411, 213] width 403 height 265
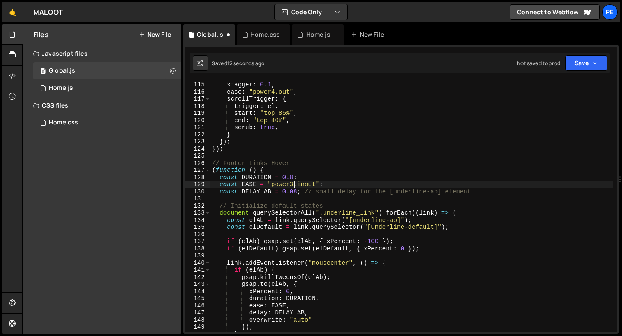
scroll to position [0, 5]
click at [294, 178] on div "stagger : 0.1 , ease : "power4.out" , scrollTrigger : { trigger : el , start : …" at bounding box center [411, 213] width 403 height 265
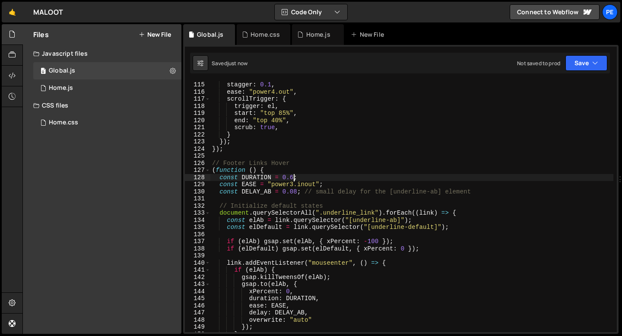
click at [297, 192] on div "stagger : 0.1 , ease : "power4.out" , scrollTrigger : { trigger : el , start : …" at bounding box center [411, 213] width 403 height 265
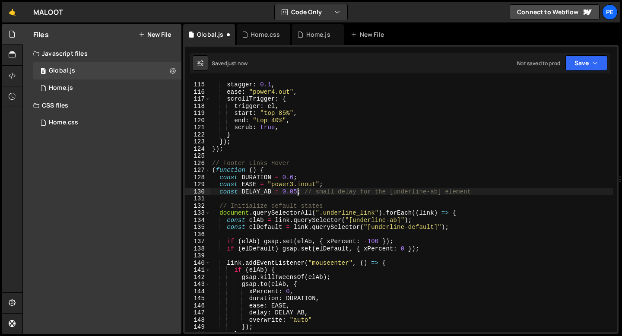
scroll to position [0, 6]
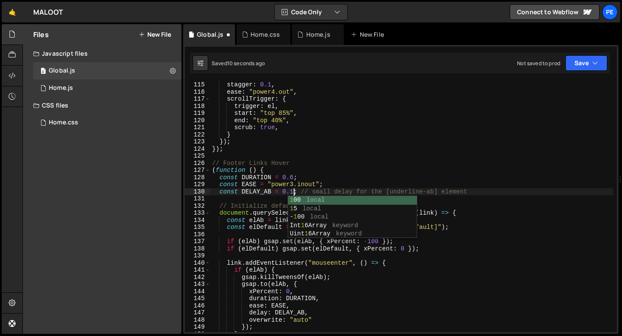
click at [292, 183] on div "stagger : 0.1 , ease : "power4.out" , scrollTrigger : { trigger : el , start : …" at bounding box center [411, 213] width 403 height 265
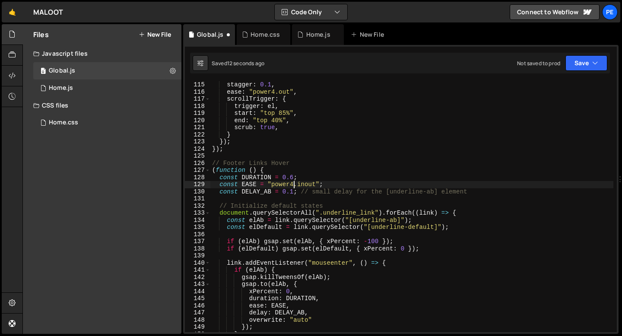
click at [307, 184] on div "stagger : 0.1 , ease : "power4.out" , scrollTrigger : { trigger : el , start : …" at bounding box center [411, 213] width 403 height 265
click at [293, 186] on div "stagger : 0.1 , ease : "power4.out" , scrollTrigger : { trigger : el , start : …" at bounding box center [411, 213] width 403 height 265
click at [293, 177] on div "stagger : 0.1 , ease : "power4.out" , scrollTrigger : { trigger : el , start : …" at bounding box center [411, 213] width 403 height 265
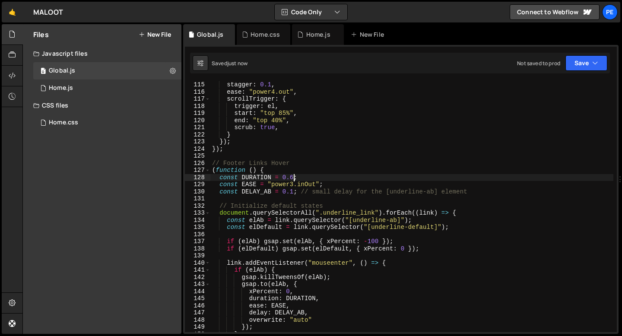
scroll to position [0, 5]
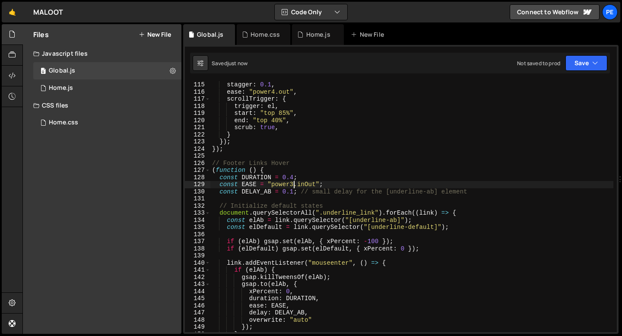
click at [293, 182] on div "stagger : 0.1 , ease : "power4.out" , scrollTrigger : { trigger : el , start : …" at bounding box center [411, 213] width 403 height 265
click at [307, 183] on div "stagger : 0.1 , ease : "power4.out" , scrollTrigger : { trigger : el , start : …" at bounding box center [411, 213] width 403 height 265
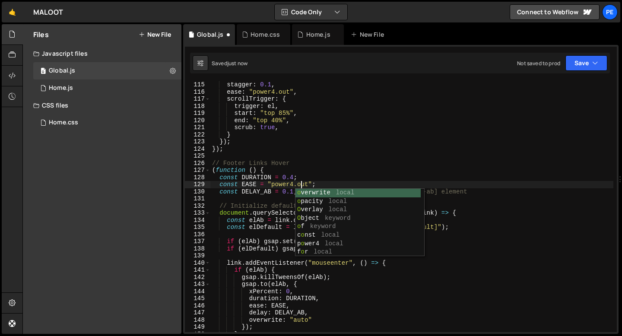
scroll to position [0, 6]
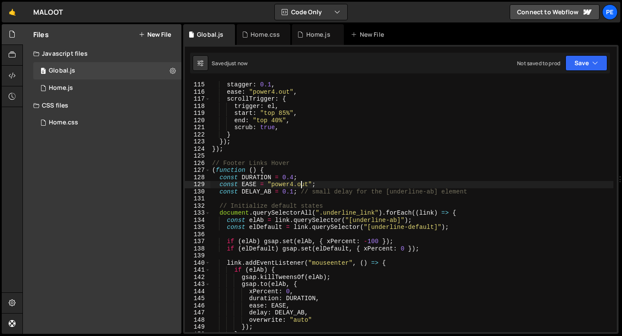
click at [293, 175] on div "stagger : 0.1 , ease : "power4.out" , scrollTrigger : { trigger : el , start : …" at bounding box center [411, 213] width 403 height 265
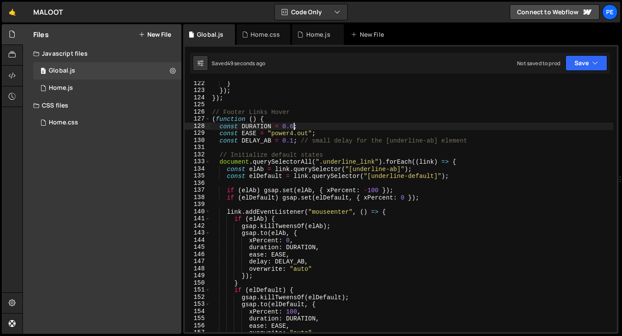
scroll to position [863, 0]
click at [294, 134] on div "} }) ; }) ; // Footer Links Hover ( function ( ) { const DURATION = 0.6 ; const…" at bounding box center [411, 212] width 403 height 265
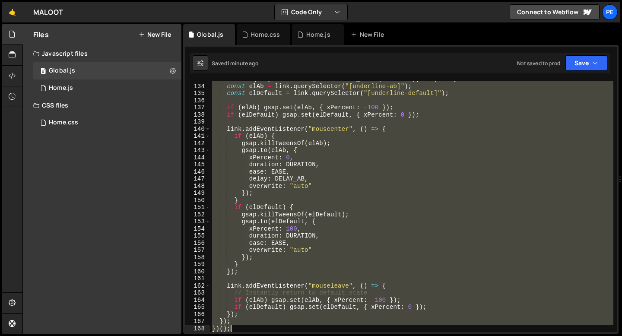
scroll to position [953, 0]
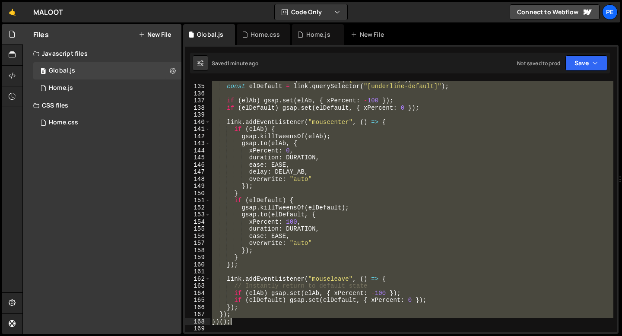
drag, startPoint x: 213, startPoint y: 114, endPoint x: 277, endPoint y: 322, distance: 218.1
click at [277, 322] on div "const elAb = link . querySelector ( "[underline-ab]" ) ; const elDefault = link…" at bounding box center [411, 208] width 403 height 265
type textarea "}); })();"
paste textarea
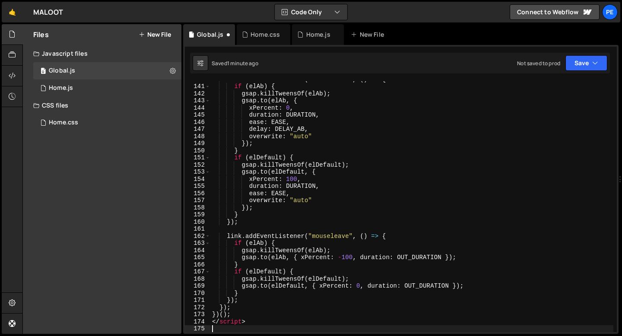
scroll to position [996, 0]
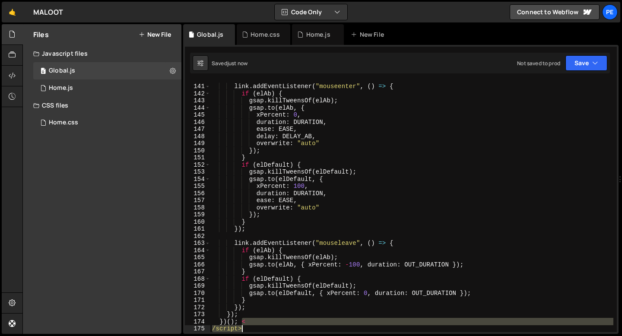
drag, startPoint x: 242, startPoint y: 322, endPoint x: 246, endPoint y: 328, distance: 7.1
click at [246, 329] on div "link . addEventListener ( "mouseenter" , ( ) => { if ( elAb ) { gsap . killTwee…" at bounding box center [411, 208] width 403 height 265
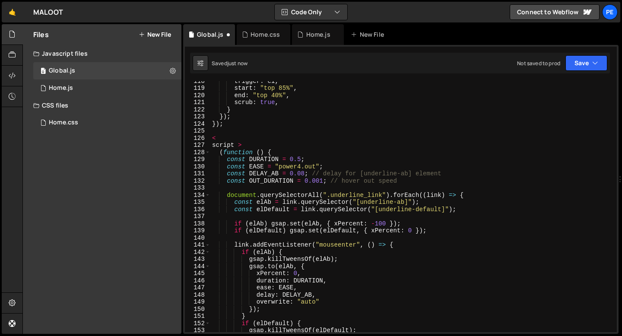
scroll to position [800, 0]
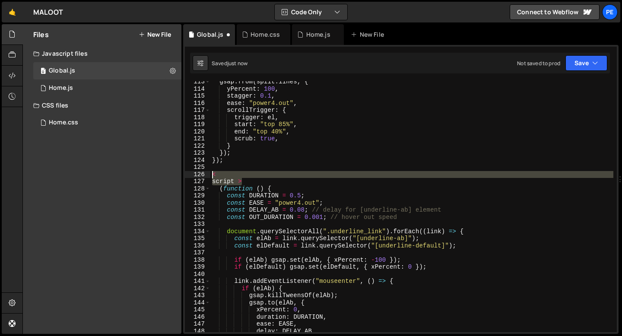
drag, startPoint x: 246, startPoint y: 182, endPoint x: 210, endPoint y: 172, distance: 37.2
click at [211, 172] on div "gsap . from ( split . lines , { yPercent : 100 , stagger : 0.1 , ease : "power4…" at bounding box center [411, 210] width 403 height 265
type textarea "< script >"
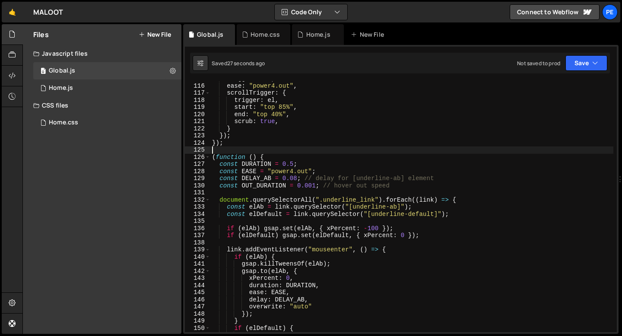
scroll to position [833, 0]
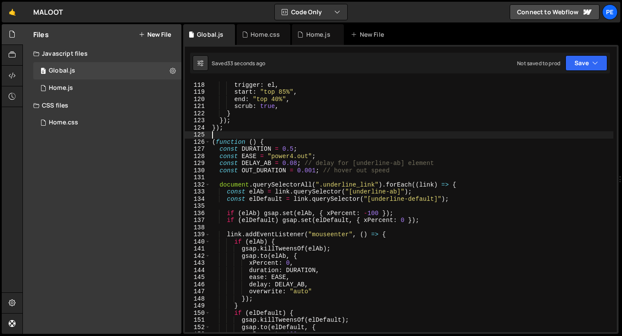
click at [297, 161] on div "scrollTrigger : { trigger : el , start : "top 85%" , end : "top 40%" , scrub : …" at bounding box center [411, 206] width 403 height 265
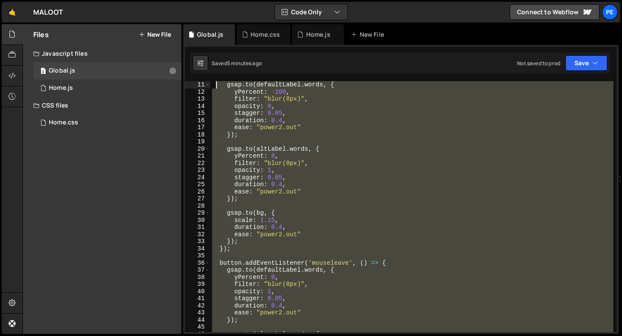
scroll to position [0, 0]
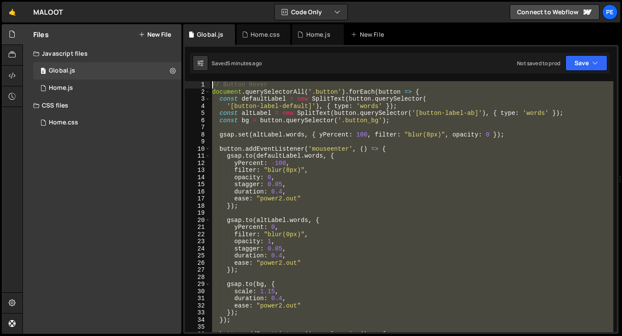
drag, startPoint x: 224, startPoint y: 287, endPoint x: 210, endPoint y: 85, distance: 202.5
click at [210, 85] on div "const DELAY_AB = 0.15; // delay for [underline-ab] element 1 2 3 4 5 6 7 8 9 10…" at bounding box center [401, 206] width 432 height 251
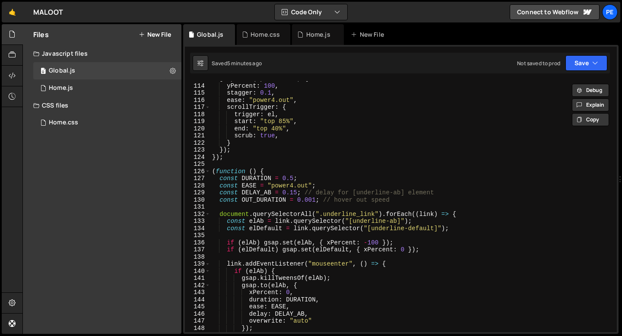
scroll to position [803, 0]
click at [212, 171] on div "gsap . from ( split . lines , { yPercent : 100 , stagger : 0.1 , ease : "power4…" at bounding box center [411, 207] width 403 height 265
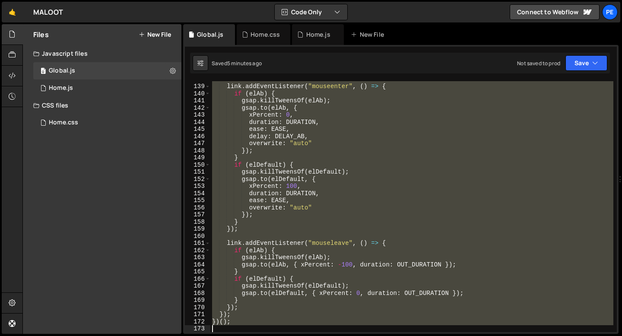
scroll to position [981, 0]
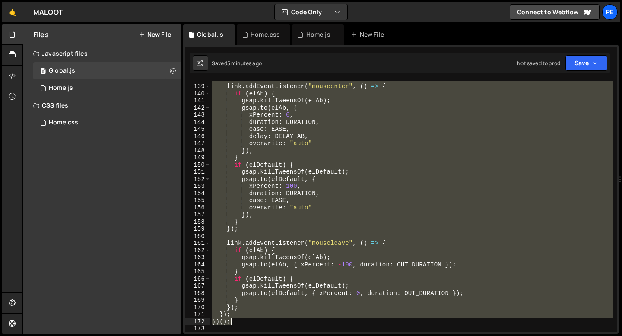
drag, startPoint x: 212, startPoint y: 171, endPoint x: 256, endPoint y: 323, distance: 158.9
click at [256, 323] on div "link . addEventListener ( "mouseenter" , ( ) => { if ( elAb ) { gsap . killTwee…" at bounding box center [411, 208] width 403 height 265
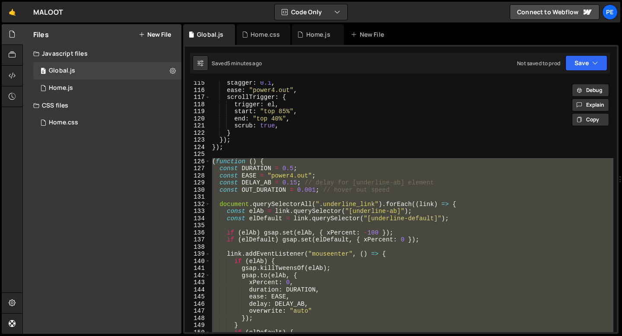
scroll to position [825, 0]
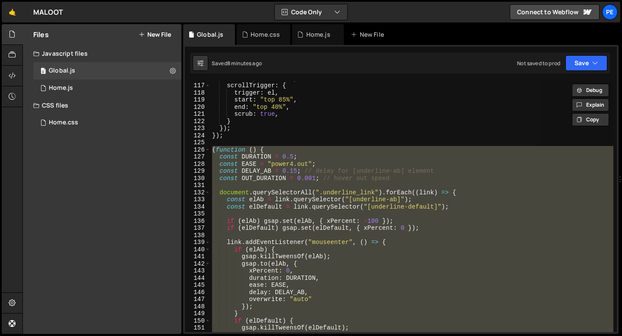
click at [213, 149] on div "ease : "power4.out" , scrollTrigger : { trigger : el , start : "top 85%" , end …" at bounding box center [411, 206] width 403 height 251
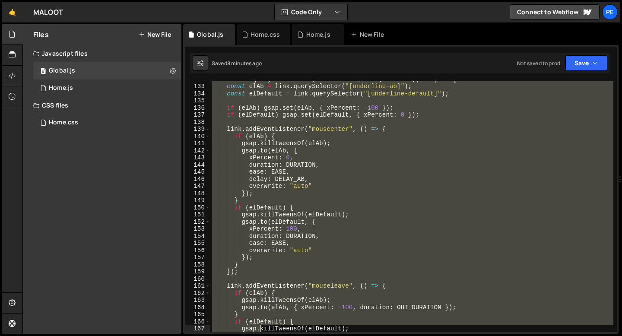
scroll to position [981, 0]
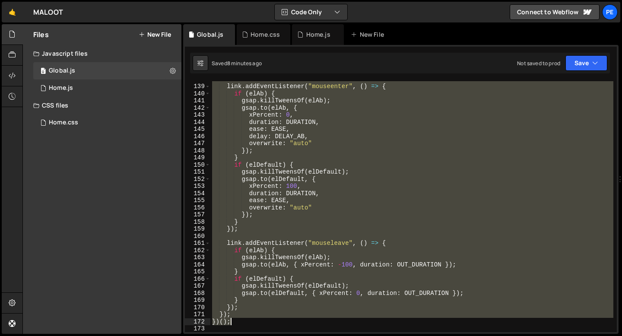
drag, startPoint x: 212, startPoint y: 149, endPoint x: 262, endPoint y: 323, distance: 181.2
click at [262, 323] on div "link . addEventListener ( "mouseenter" , ( ) => { if ( elAb ) { gsap . killTwee…" at bounding box center [411, 208] width 403 height 265
paste textarea "}"
type textarea "});"
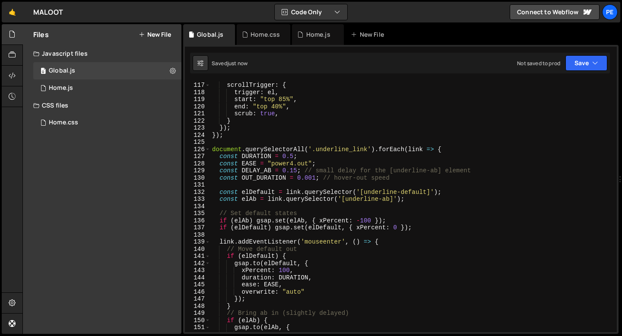
scroll to position [794, 0]
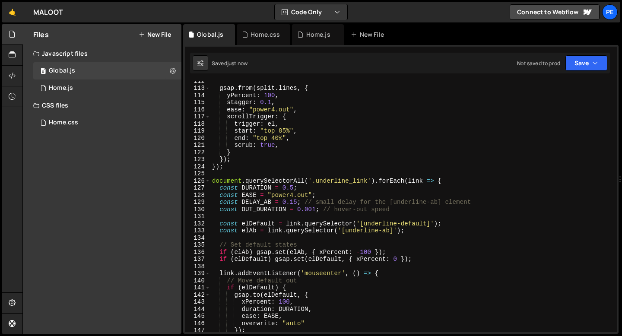
click at [235, 171] on div "gsap . from ( split . lines , { yPercent : 100 , stagger : 0.1 , ease : "power4…" at bounding box center [411, 209] width 403 height 265
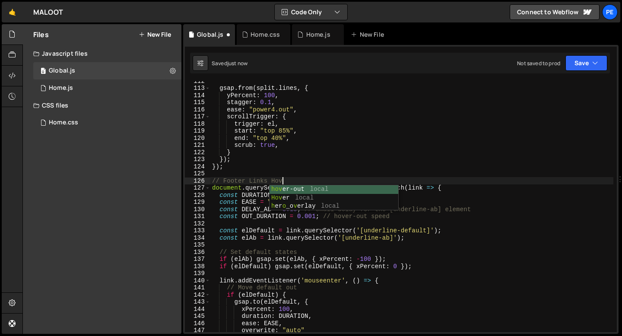
scroll to position [0, 5]
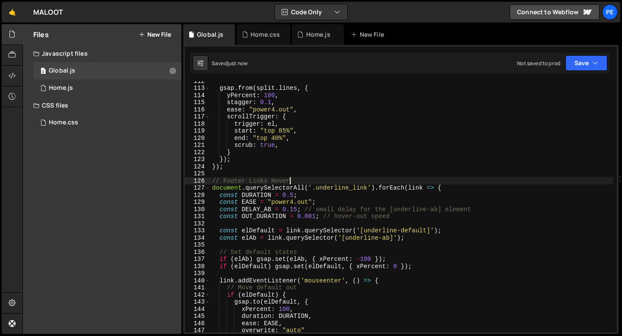
type textarea "// Footer Links Hover"
